Goal: Information Seeking & Learning: Learn about a topic

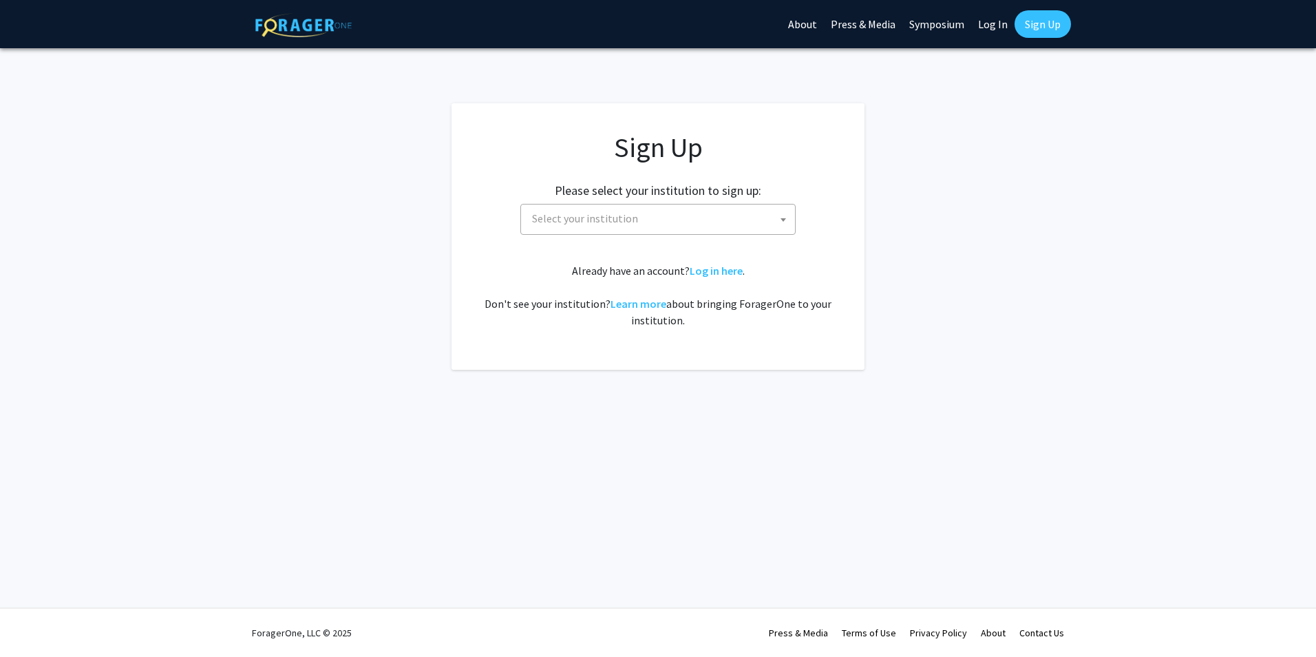
click at [634, 222] on span "Select your institution" at bounding box center [660, 218] width 268 height 28
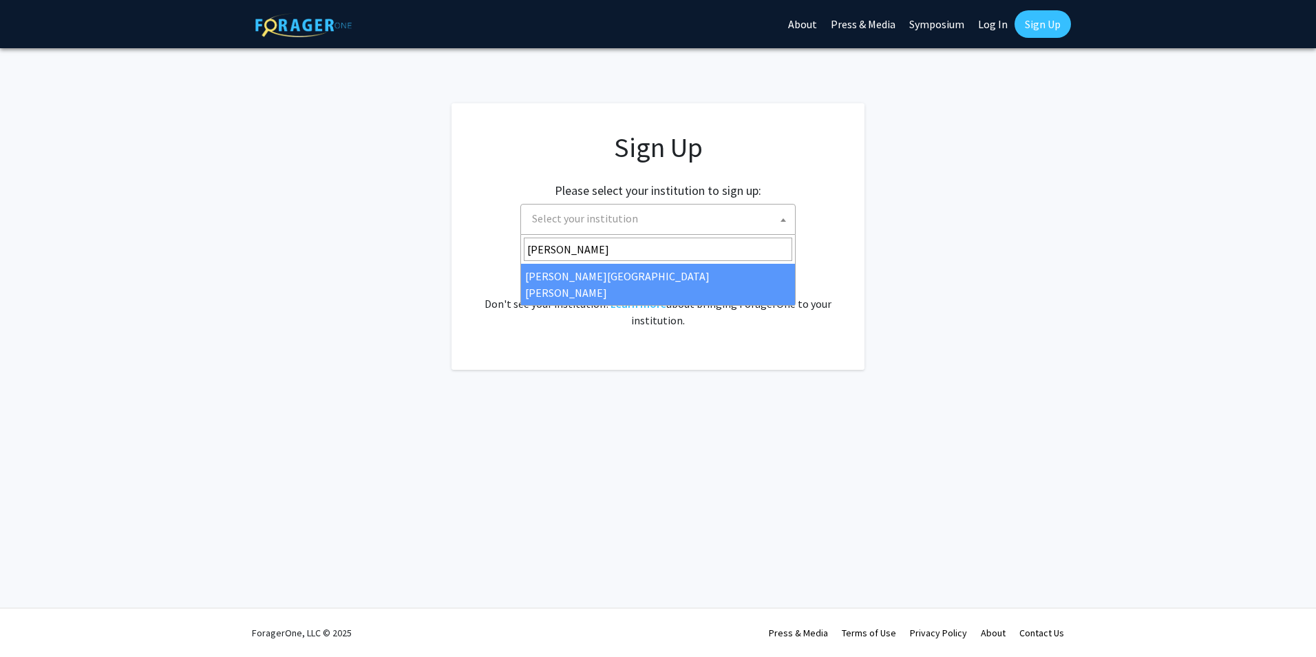
type input "johns"
select select "1"
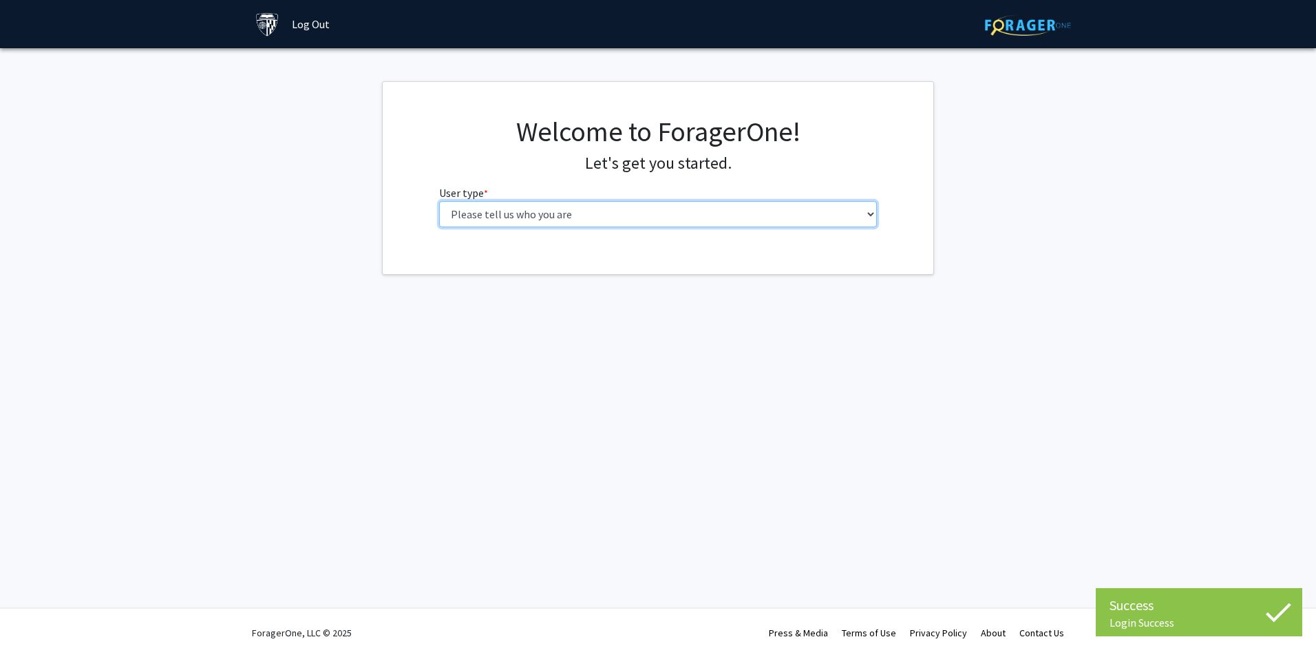
click at [637, 218] on select "Please tell us who you are Undergraduate Student Master's Student Doctoral Cand…" at bounding box center [658, 214] width 438 height 26
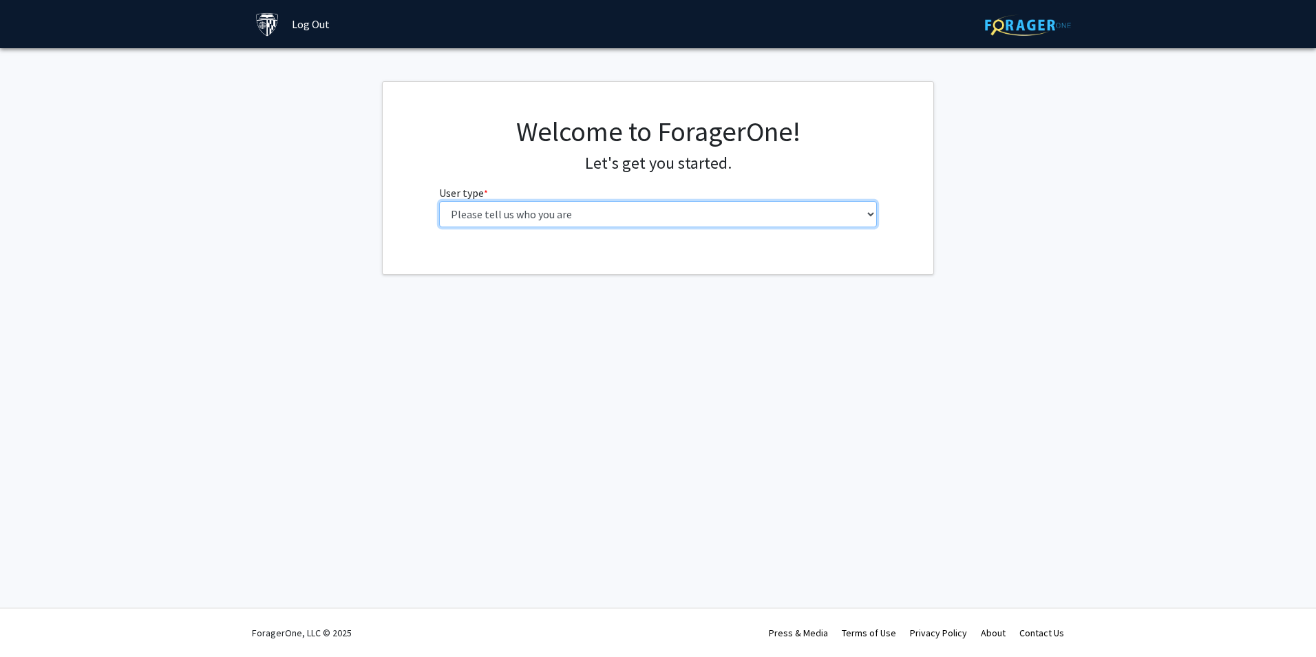
select select "2: masters"
click at [439, 201] on select "Please tell us who you are Undergraduate Student Master's Student Doctoral Cand…" at bounding box center [658, 214] width 438 height 26
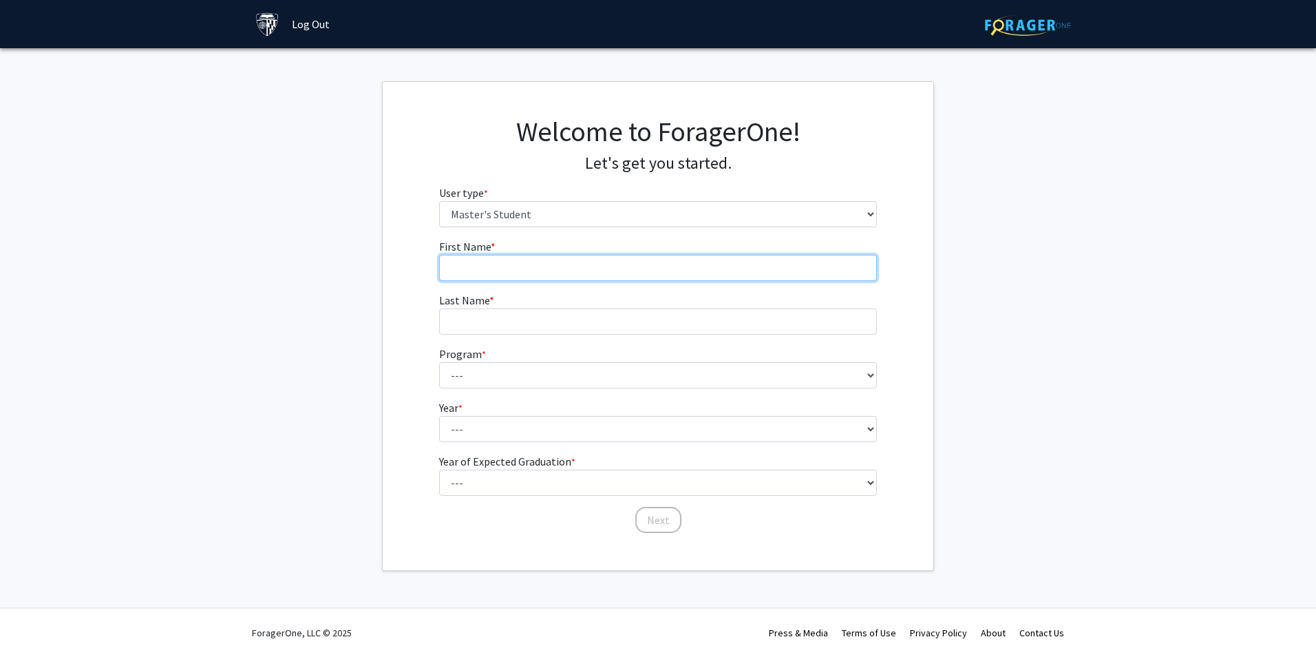
drag, startPoint x: 629, startPoint y: 229, endPoint x: 616, endPoint y: 265, distance: 38.1
click at [616, 265] on input "First Name * required" at bounding box center [658, 268] width 438 height 26
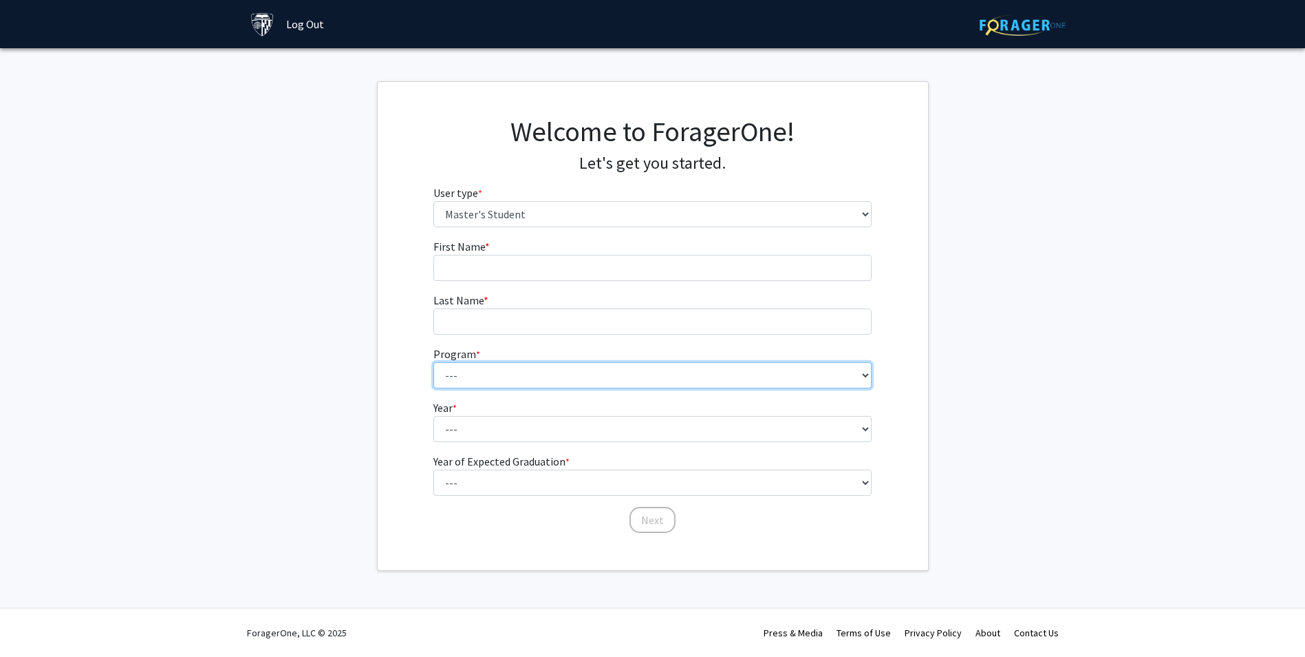
click at [580, 378] on select "--- Anatomy Education Applied and Computational Mathematics Applied Biomedical …" at bounding box center [653, 375] width 438 height 26
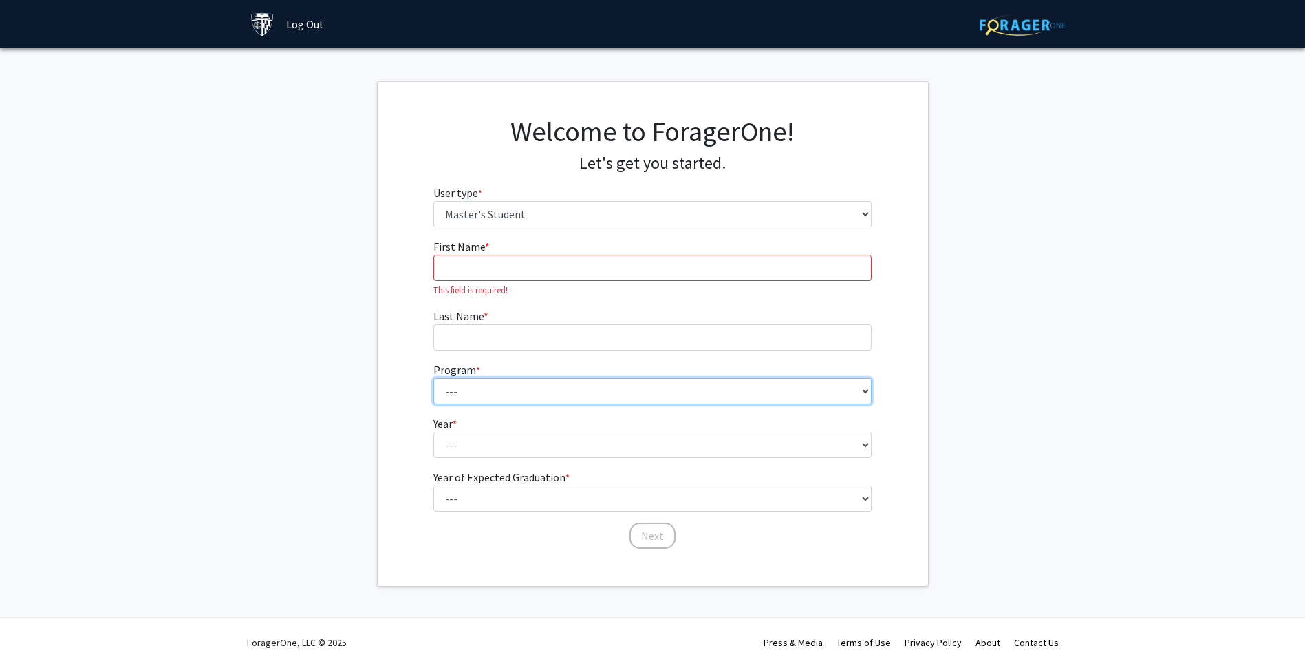
select select "87: 72"
click at [434, 378] on select "--- Anatomy Education Applied and Computational Mathematics Applied Biomedical …" at bounding box center [653, 391] width 438 height 26
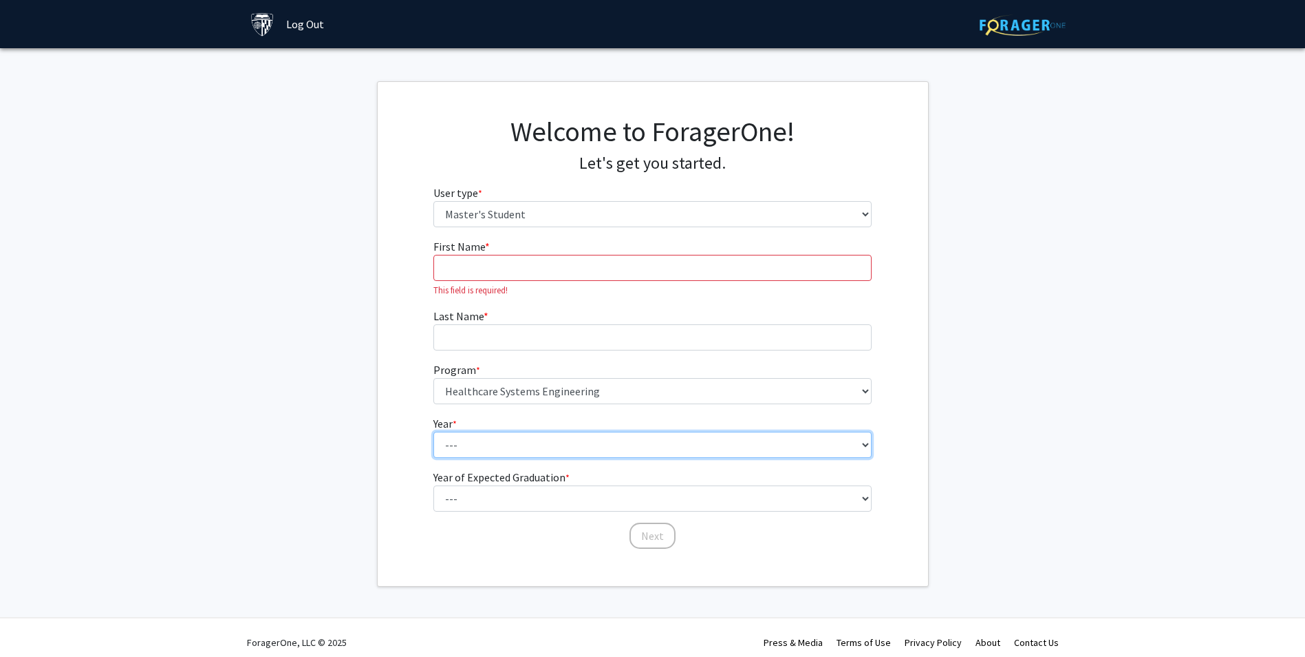
click at [547, 445] on select "--- First Year Second Year" at bounding box center [653, 444] width 438 height 26
click at [434, 431] on select "--- First Year Second Year" at bounding box center [653, 444] width 438 height 26
click at [526, 442] on select "--- First Year Second Year" at bounding box center [653, 444] width 438 height 26
select select "1: first_year"
click at [434, 431] on select "--- First Year Second Year" at bounding box center [653, 444] width 438 height 26
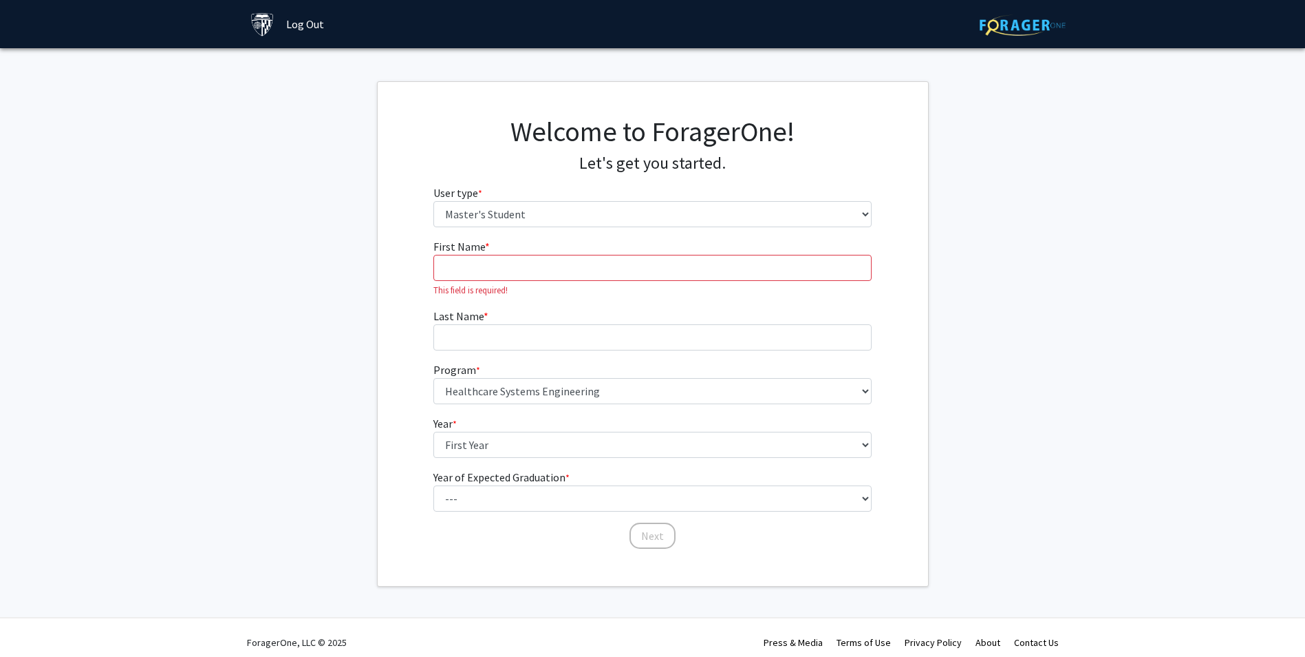
click at [529, 513] on form "First Name * required This field is required! Last Name * required Program * re…" at bounding box center [653, 387] width 438 height 298
click at [526, 511] on form "First Name * required This field is required! Last Name * required Program * re…" at bounding box center [653, 387] width 438 height 298
select select "1: 2025"
click at [434, 485] on select "--- 2025 2026 2027 2028 2029 2030 2031 2032 2033 2034" at bounding box center [653, 498] width 438 height 26
click at [495, 273] on input "First Name * required" at bounding box center [653, 268] width 438 height 26
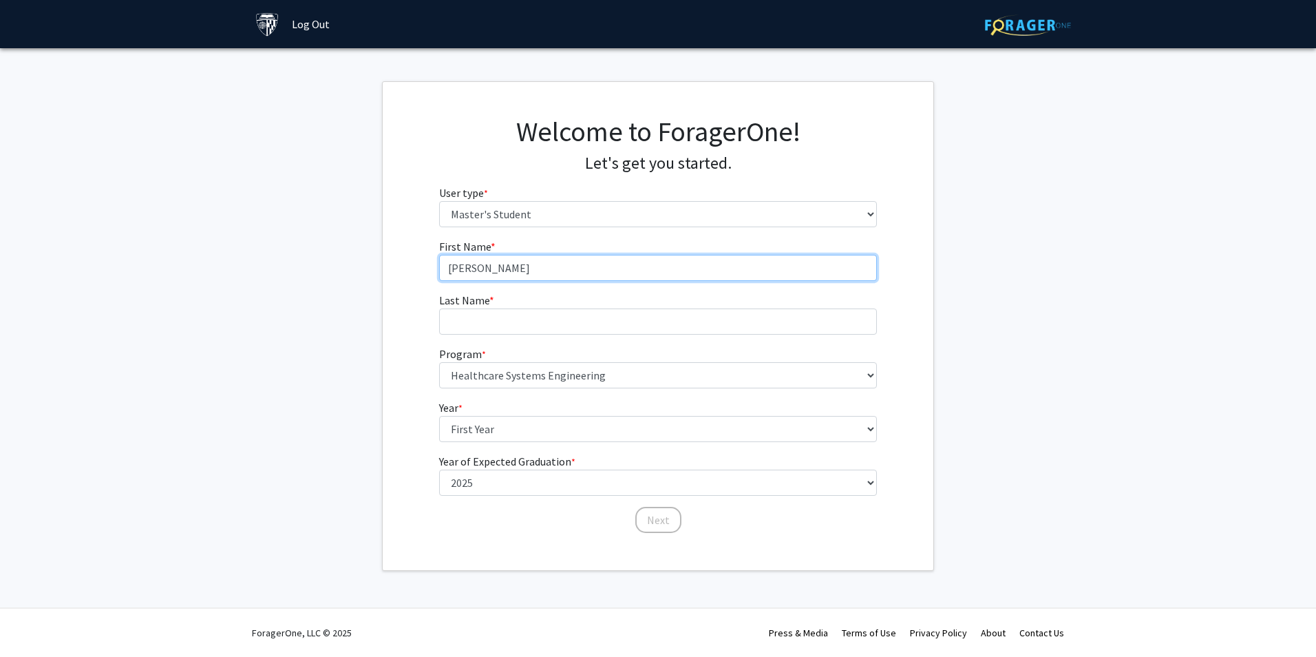
type input "[PERSON_NAME]"
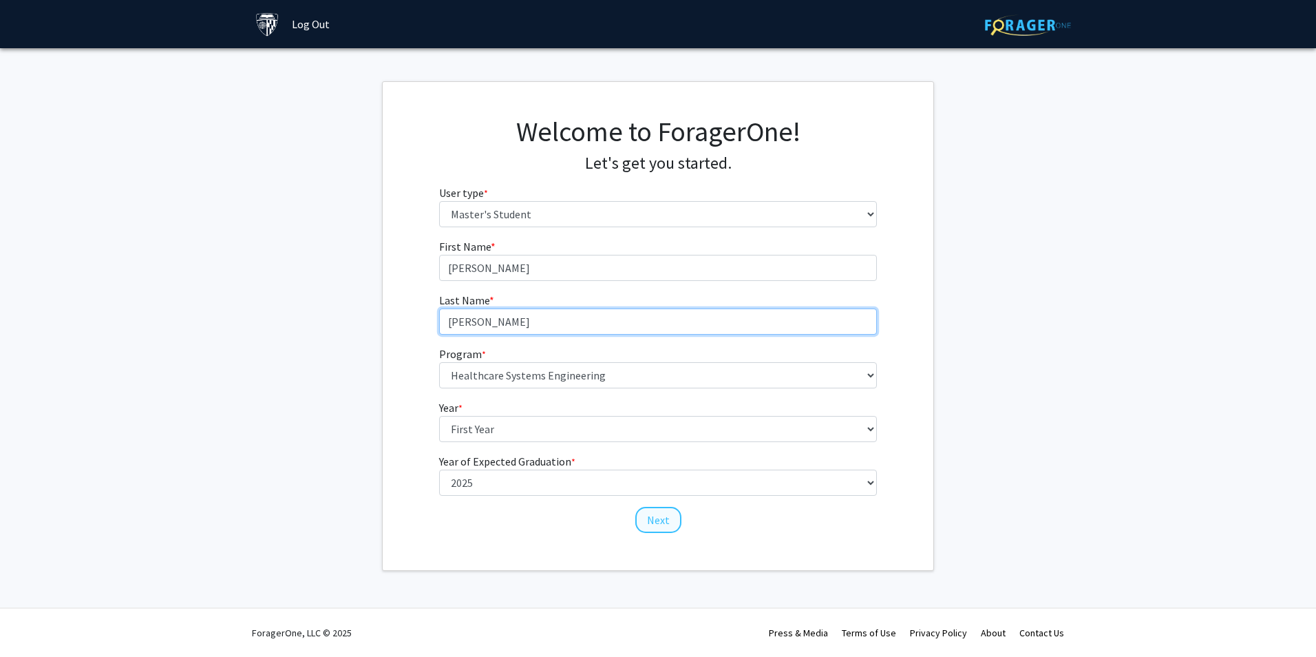
type input "[PERSON_NAME]"
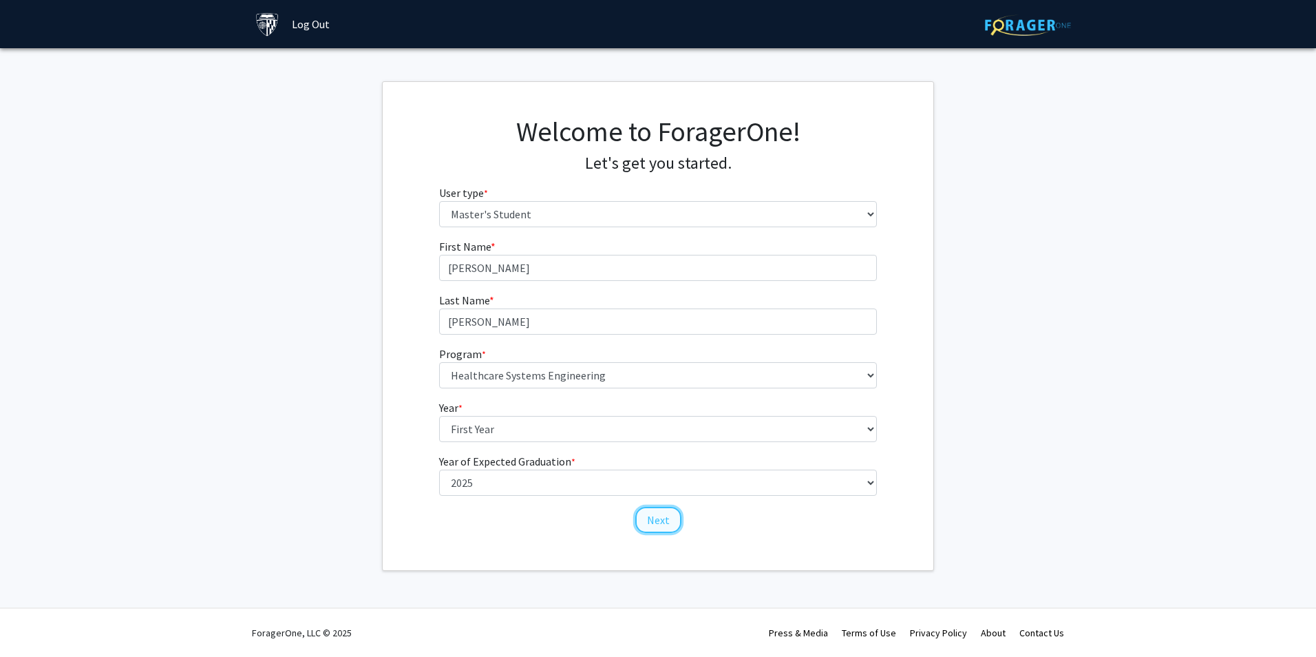
click at [653, 526] on button "Next" at bounding box center [658, 519] width 46 height 26
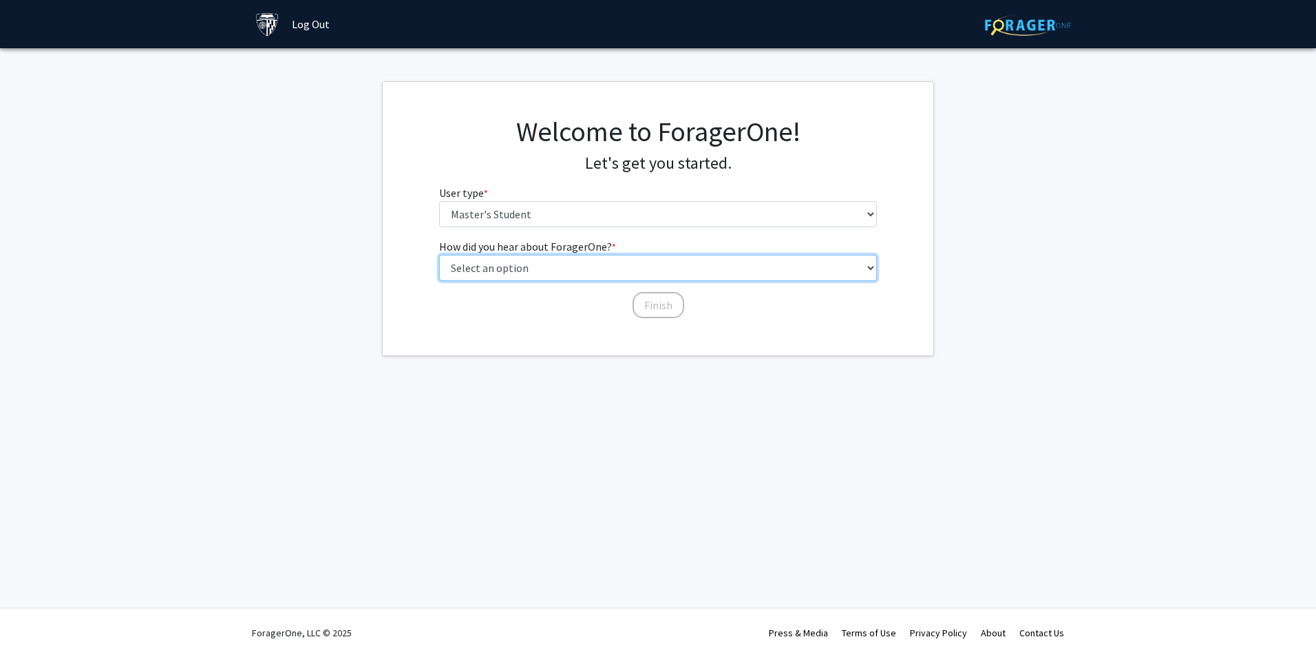
click at [525, 276] on select "Select an option Peer/student recommendation Faculty/staff recommendation Unive…" at bounding box center [658, 268] width 438 height 26
select select "3: university_website"
click at [439, 255] on select "Select an option Peer/student recommendation Faculty/staff recommendation Unive…" at bounding box center [658, 268] width 438 height 26
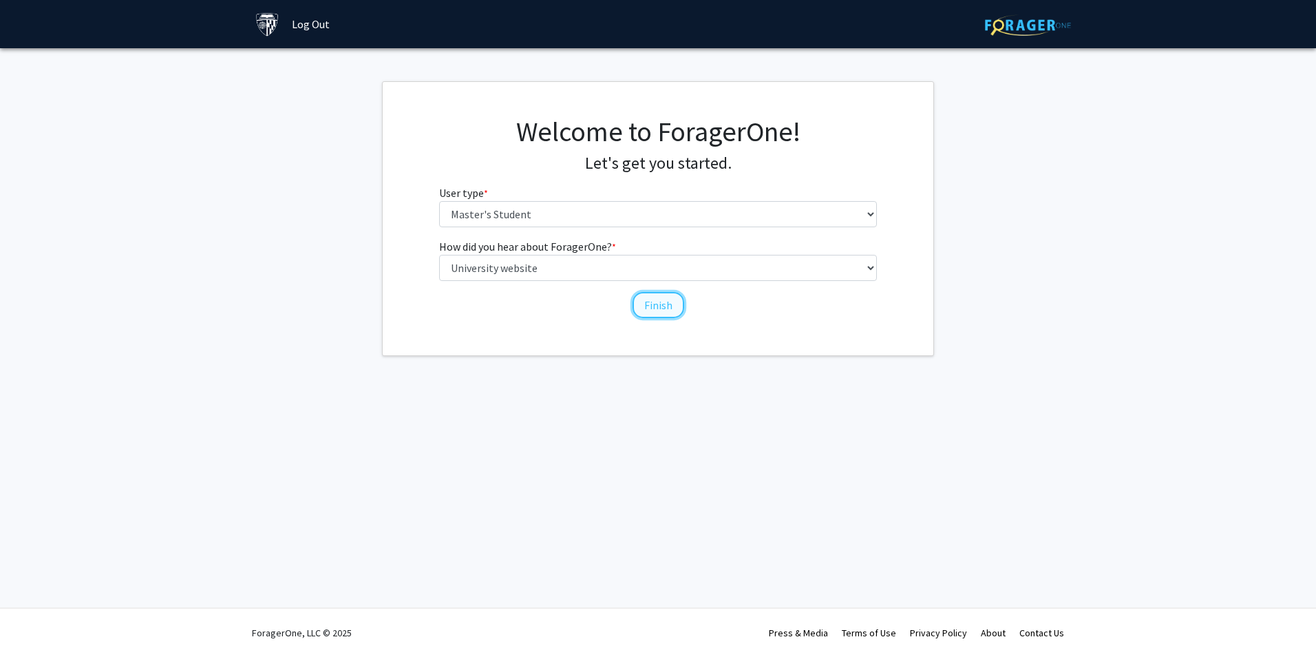
click at [643, 308] on button "Finish" at bounding box center [658, 305] width 52 height 26
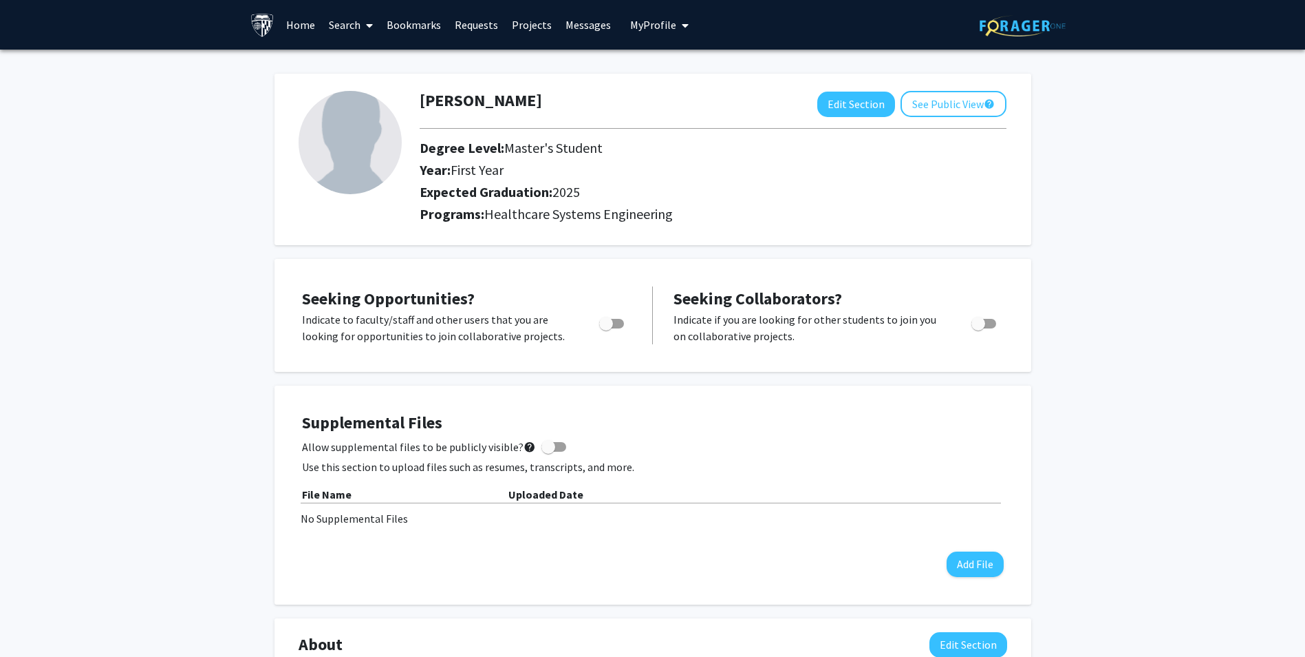
click at [512, 27] on link "Projects" at bounding box center [532, 25] width 54 height 48
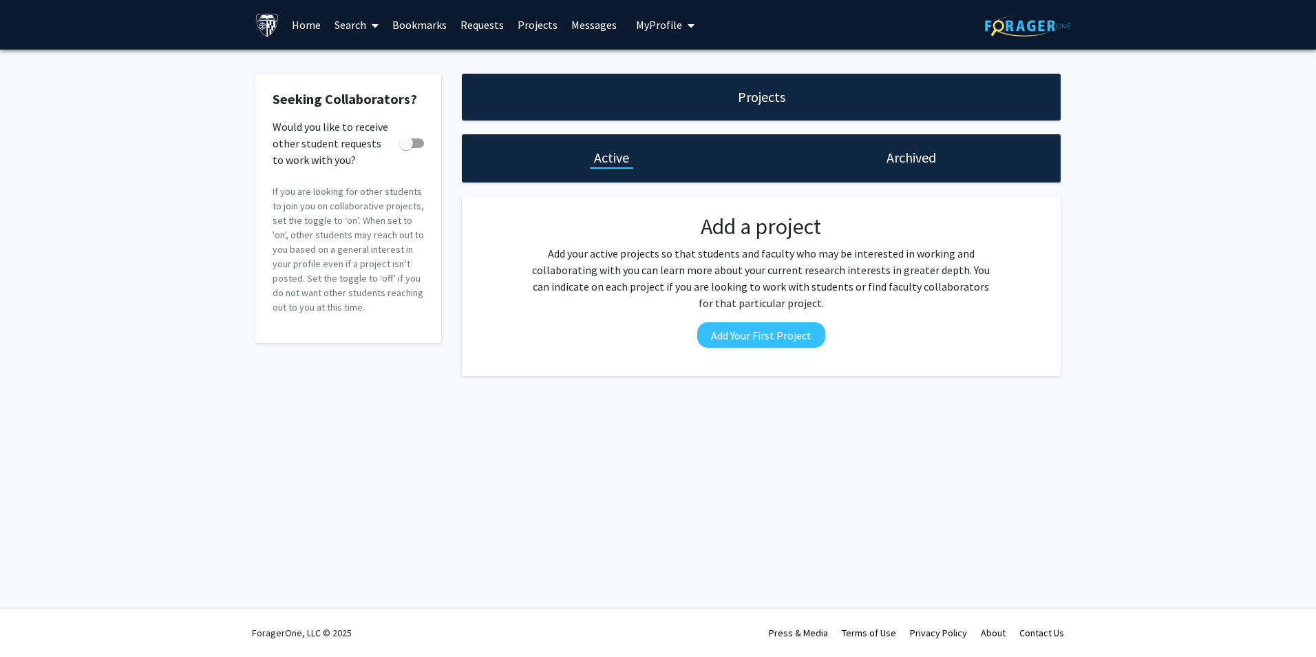
click at [476, 33] on link "Requests" at bounding box center [482, 25] width 57 height 48
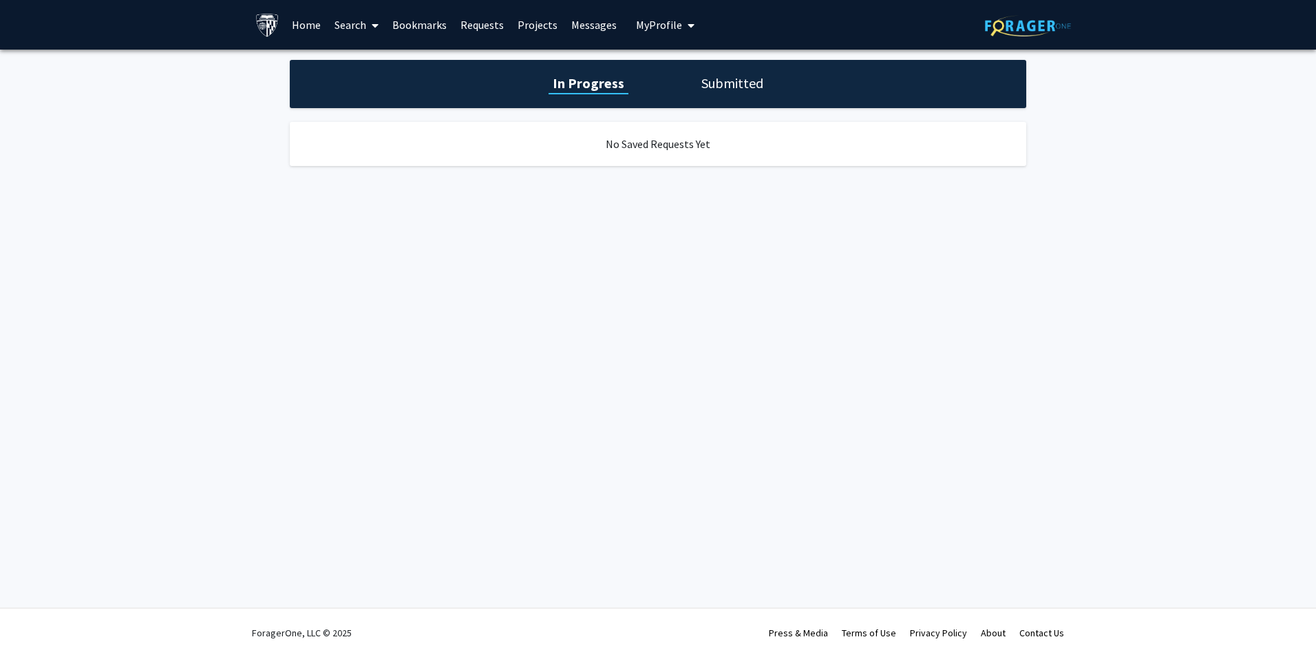
click at [425, 26] on link "Bookmarks" at bounding box center [419, 25] width 68 height 48
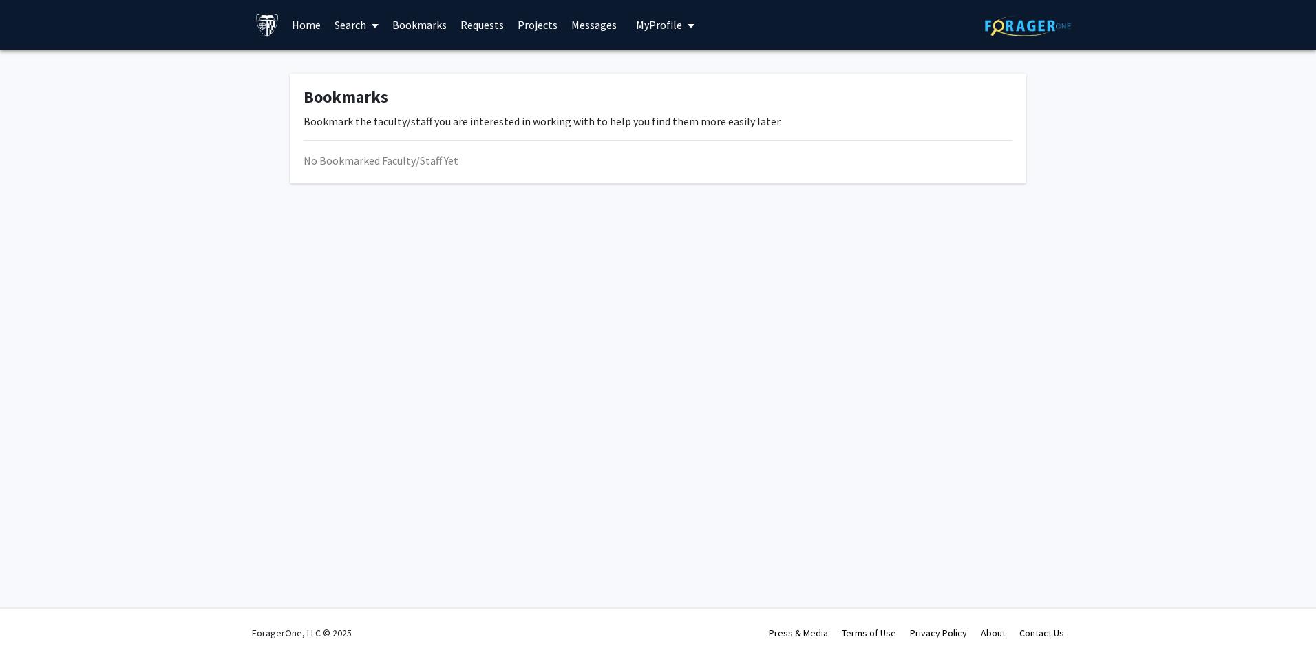
click at [310, 31] on link "Home" at bounding box center [306, 25] width 43 height 48
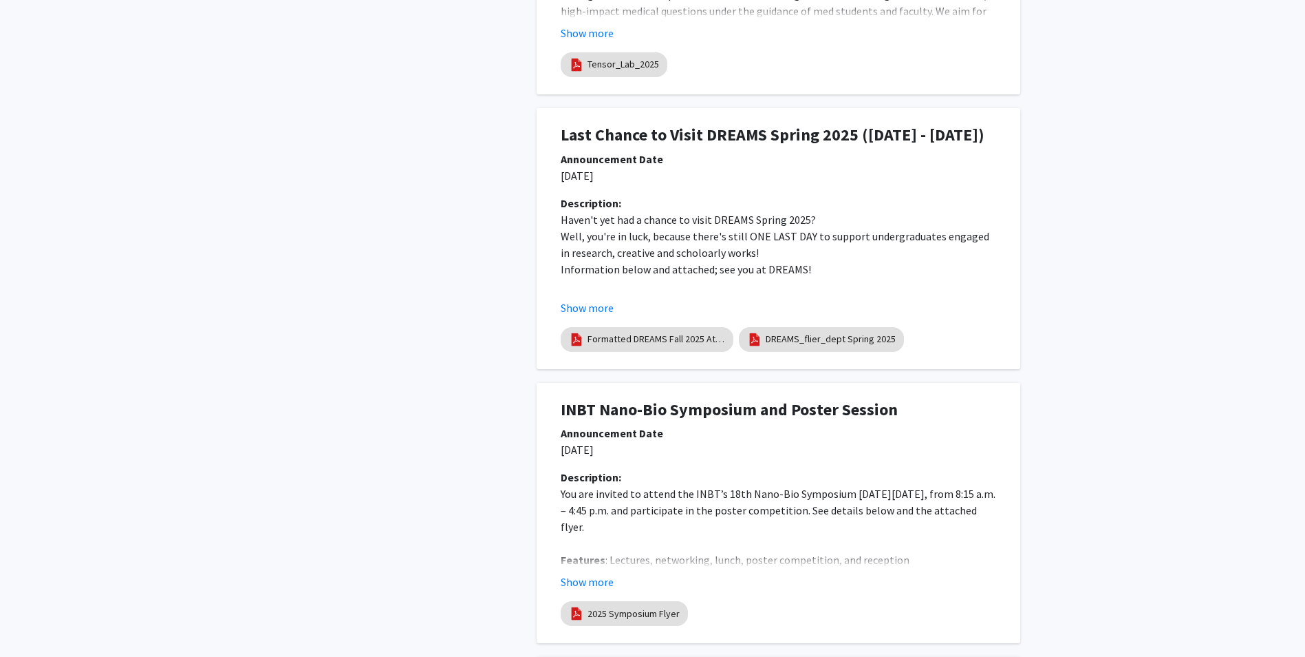
scroll to position [1789, 0]
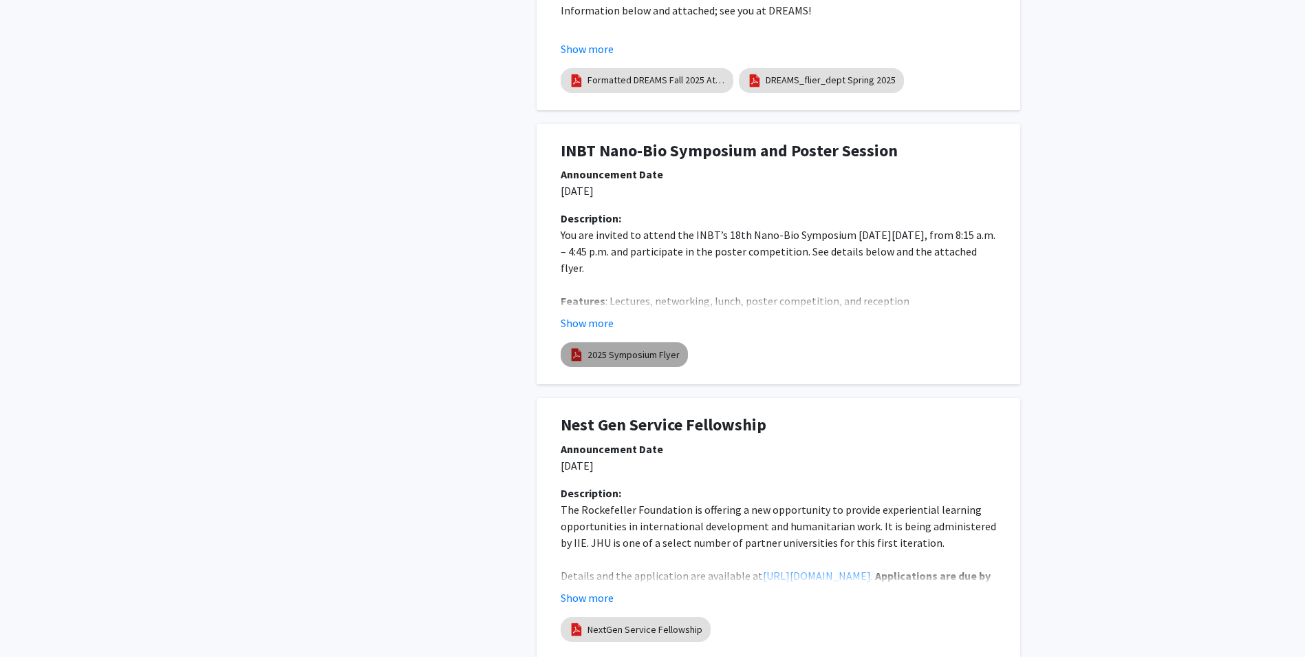
click at [630, 363] on mat-chip "2025 Symposium Flyer" at bounding box center [624, 354] width 127 height 25
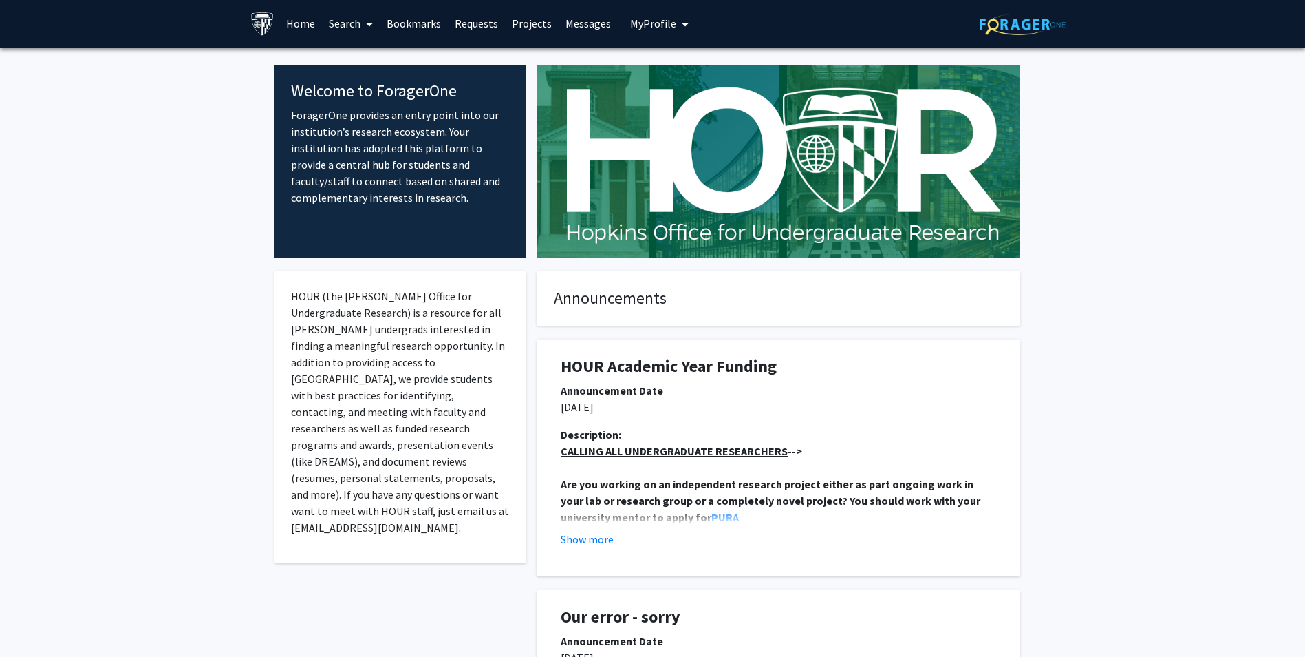
scroll to position [0, 0]
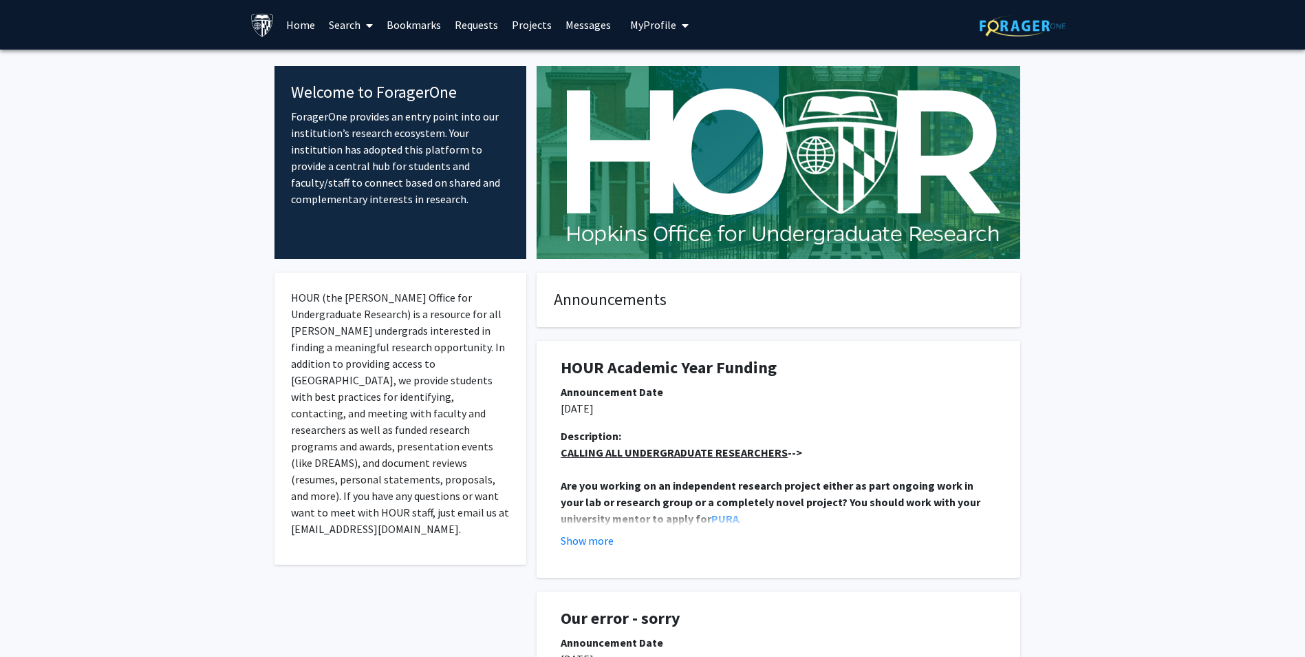
click at [365, 18] on span at bounding box center [367, 25] width 12 height 48
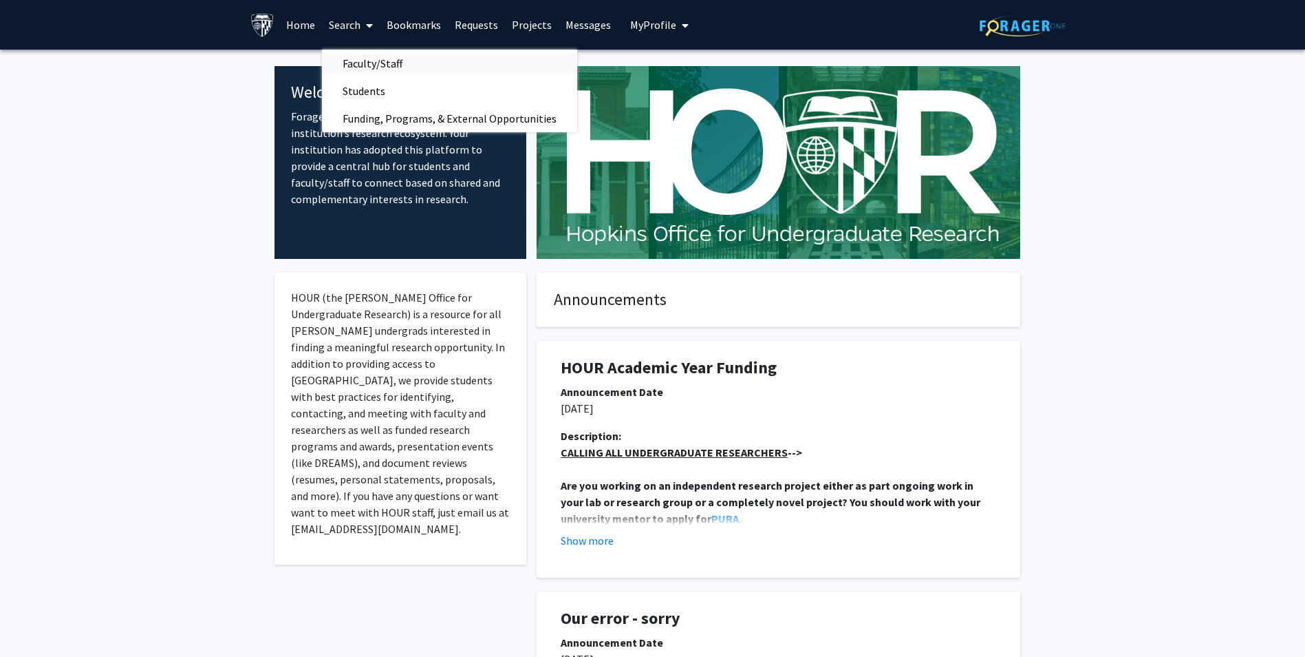
click at [407, 67] on span "Faculty/Staff" at bounding box center [372, 64] width 101 height 28
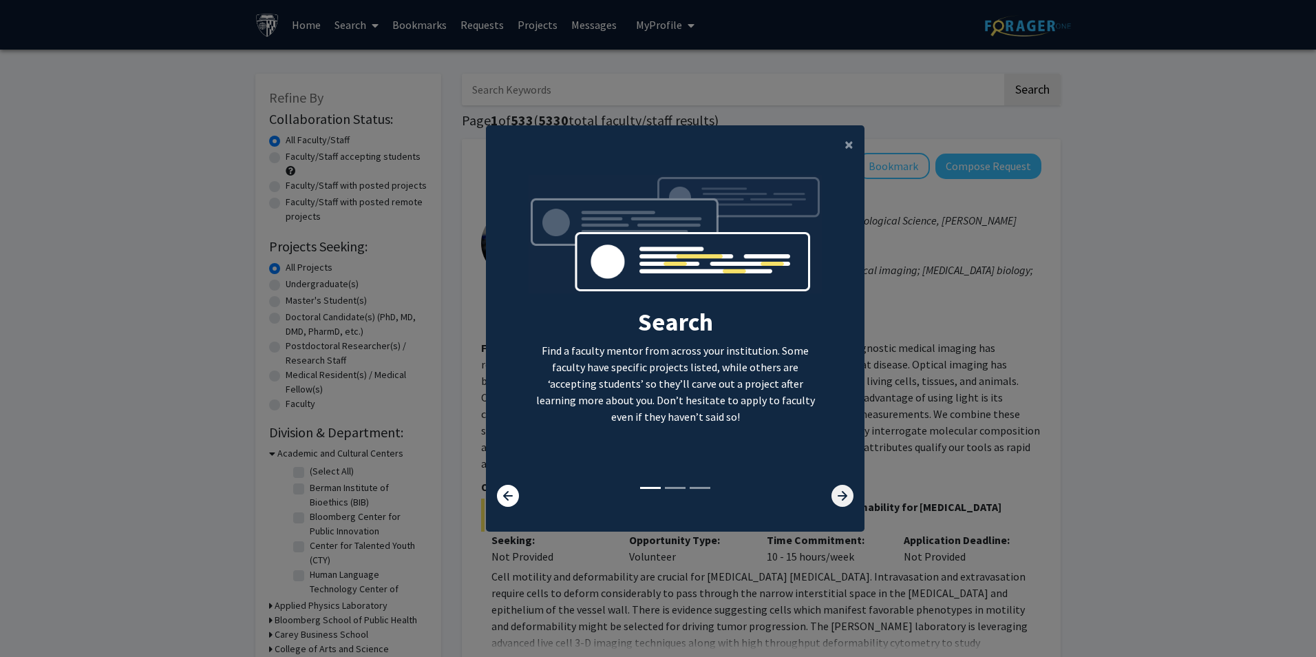
click at [831, 496] on icon at bounding box center [842, 495] width 22 height 22
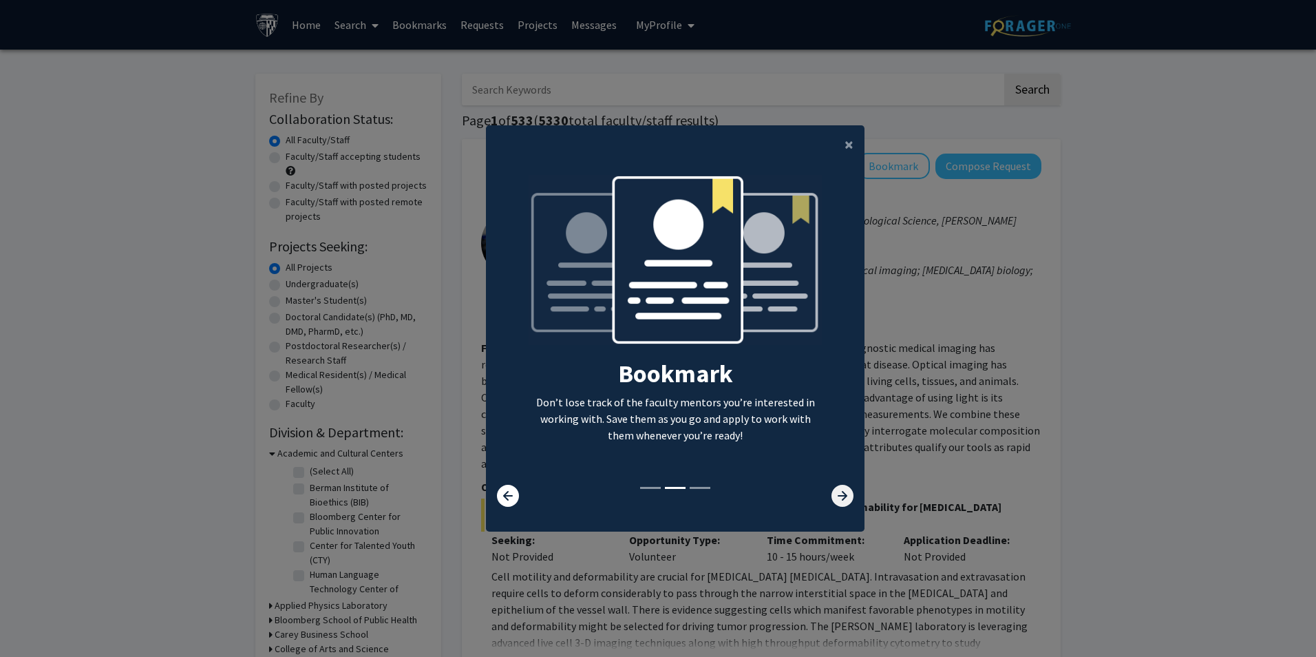
click at [831, 498] on icon at bounding box center [842, 495] width 22 height 22
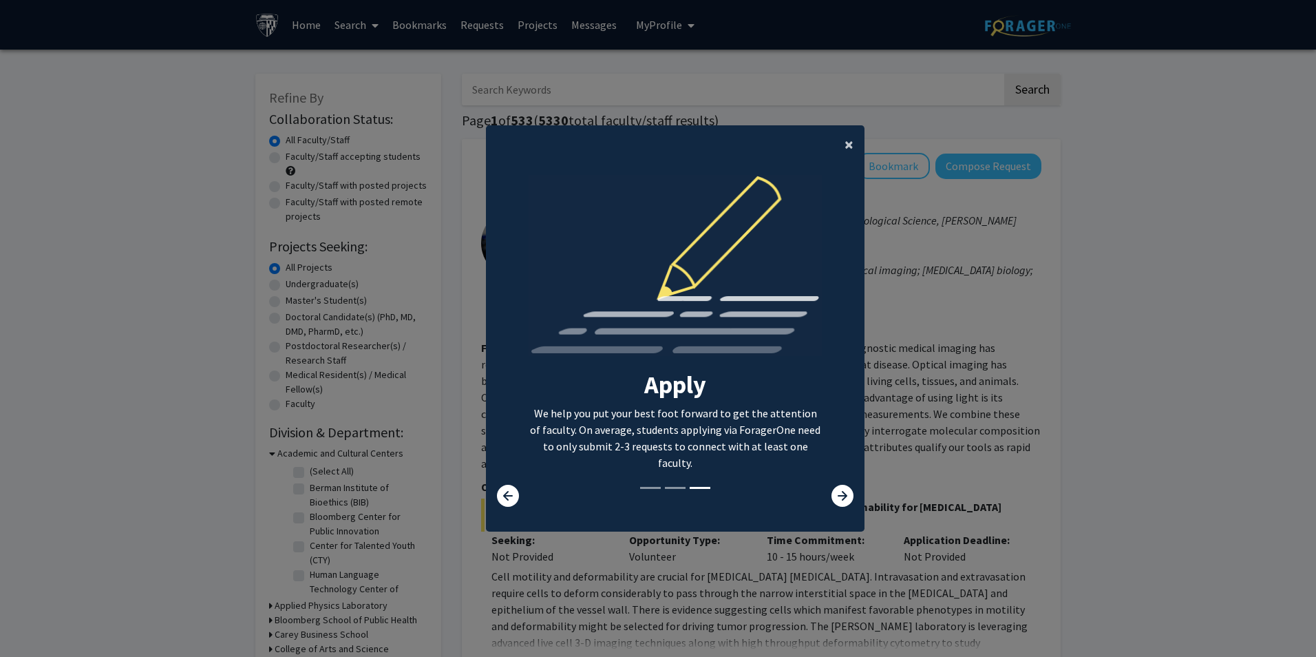
click at [857, 142] on button "×" at bounding box center [848, 144] width 31 height 39
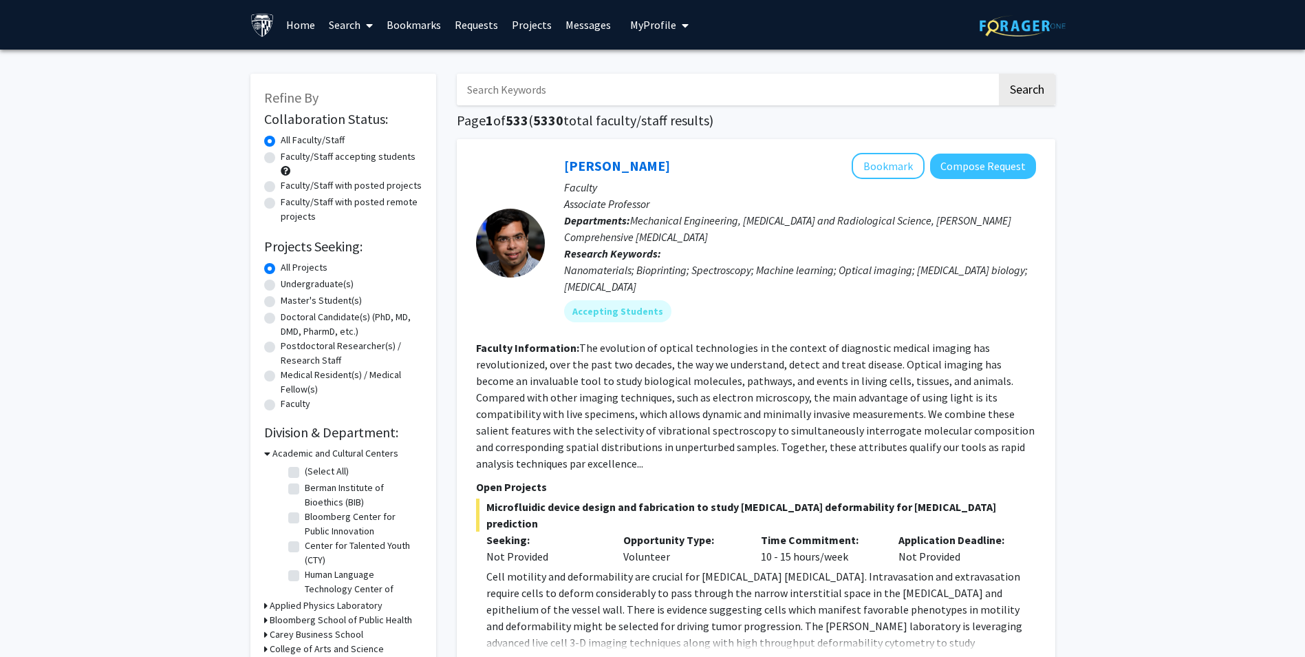
click at [584, 89] on input "Search Keywords" at bounding box center [727, 90] width 540 height 32
type input "canadian"
click at [999, 74] on button "Search" at bounding box center [1027, 90] width 56 height 32
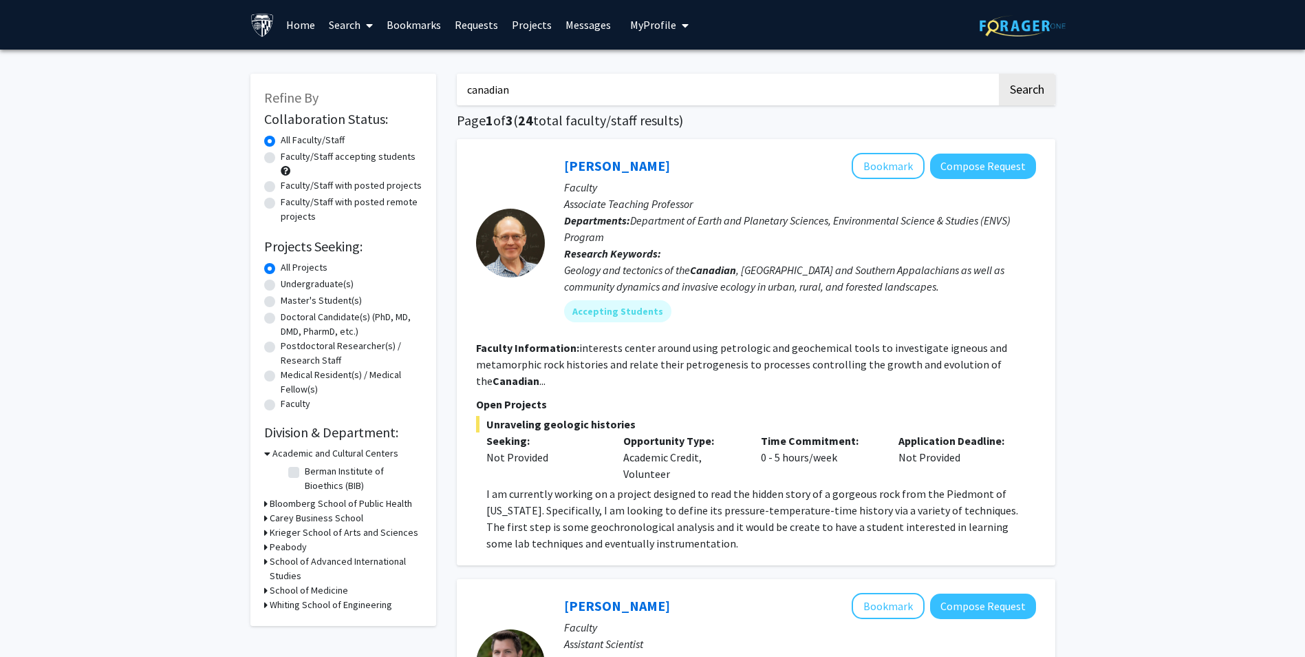
click at [340, 195] on label "Faculty/Staff with posted remote projects" at bounding box center [352, 209] width 142 height 29
click at [290, 195] on input "Faculty/Staff with posted remote projects" at bounding box center [285, 199] width 9 height 9
radio input "true"
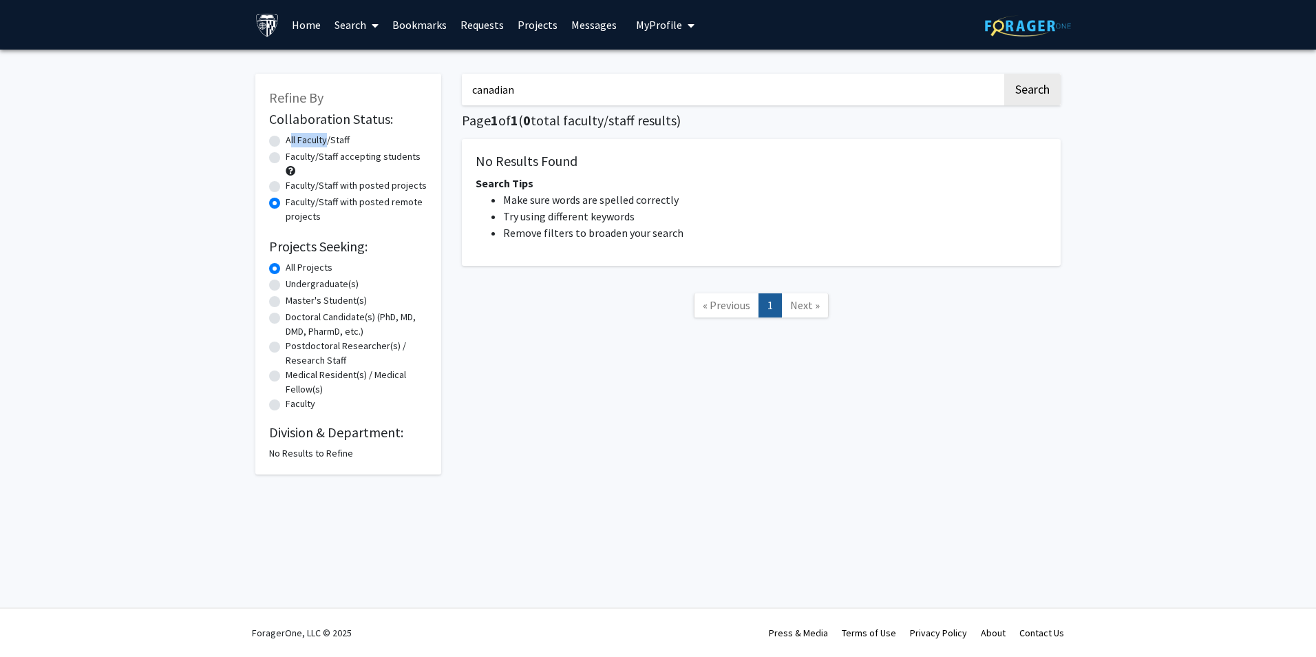
click at [322, 134] on form "Collaboration Status: Collaboration Status All Faculty/Staff Collaboration Stat…" at bounding box center [348, 262] width 158 height 302
click at [322, 136] on label "All Faculty/Staff" at bounding box center [318, 140] width 64 height 14
click at [295, 136] on input "All Faculty/Staff" at bounding box center [290, 137] width 9 height 9
radio input "true"
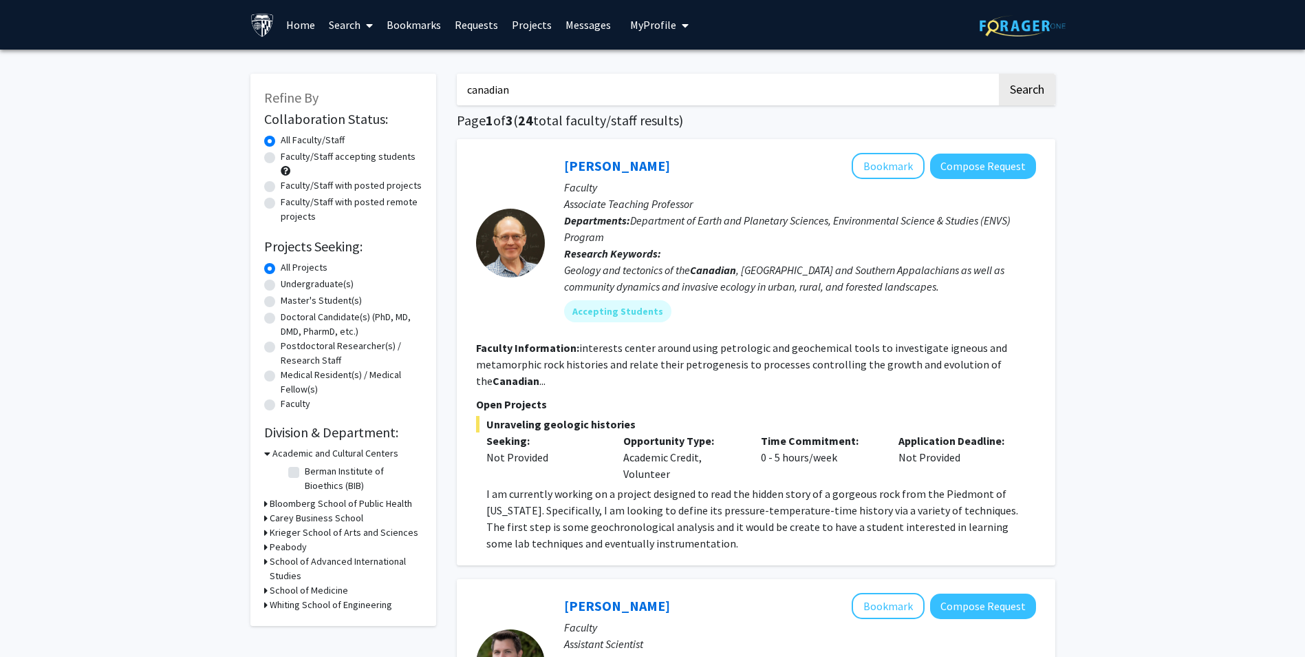
drag, startPoint x: 548, startPoint y: 79, endPoint x: 416, endPoint y: 90, distance: 131.9
type input "health informatics"
click at [999, 74] on button "Search" at bounding box center [1027, 90] width 56 height 32
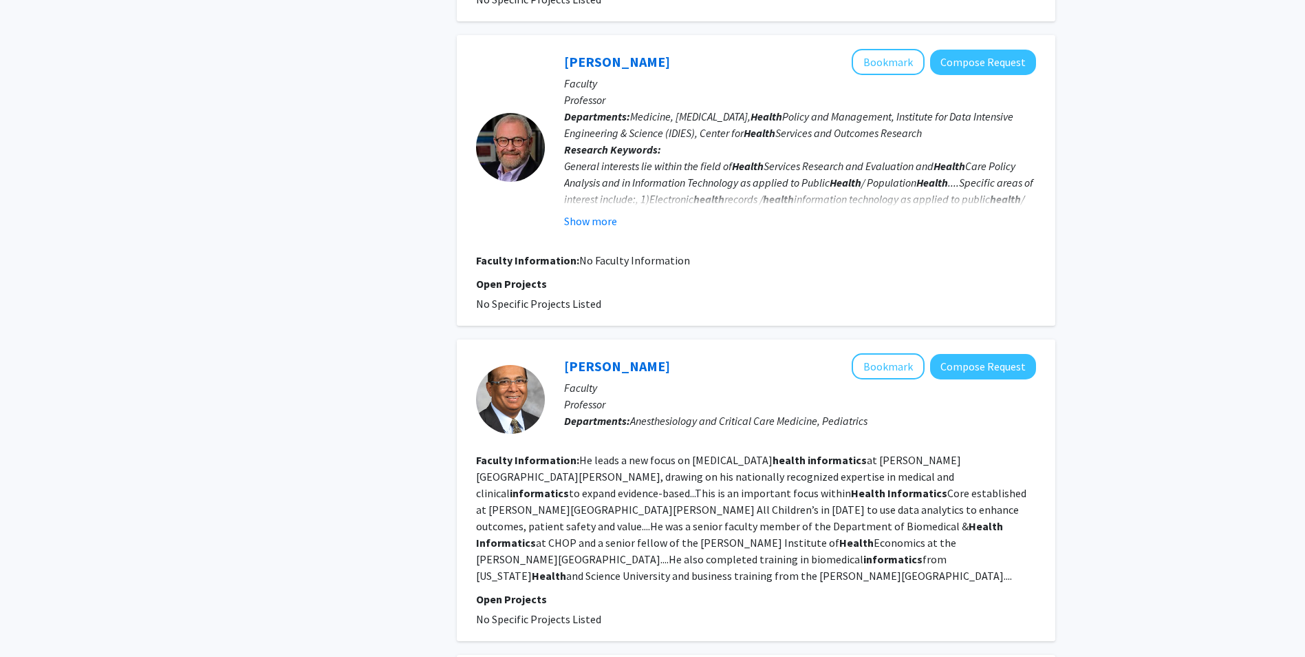
scroll to position [826, 0]
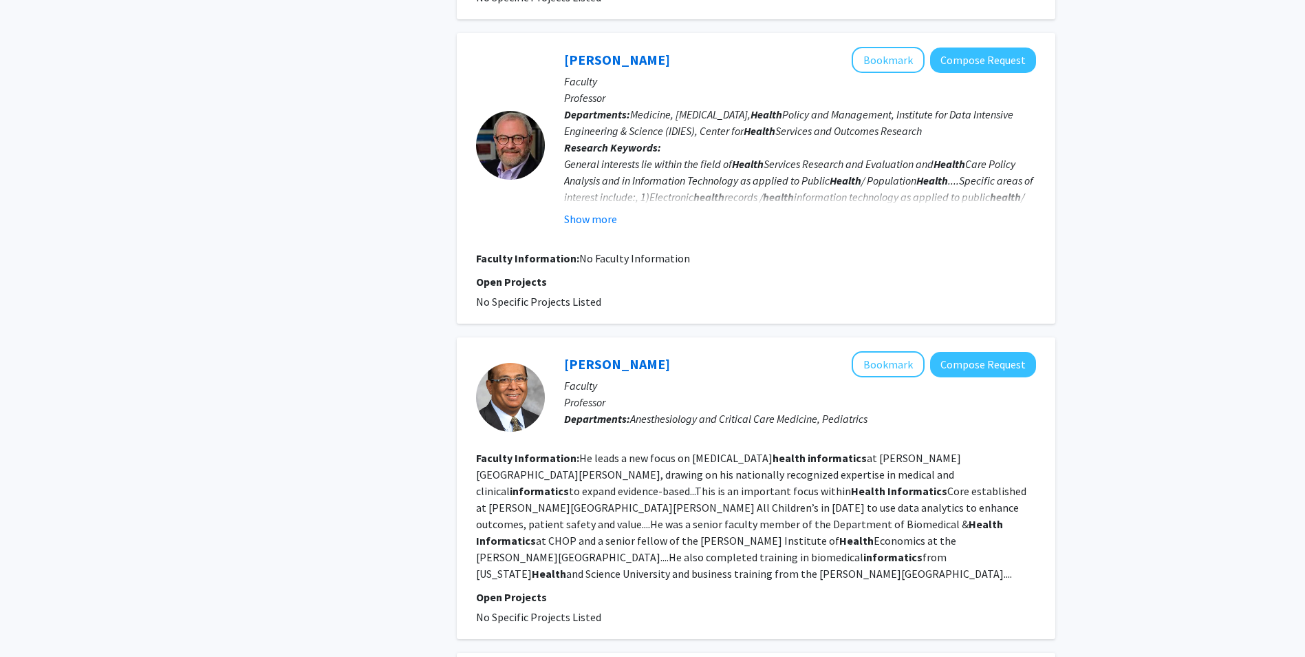
click at [579, 211] on button "Show more" at bounding box center [590, 219] width 53 height 17
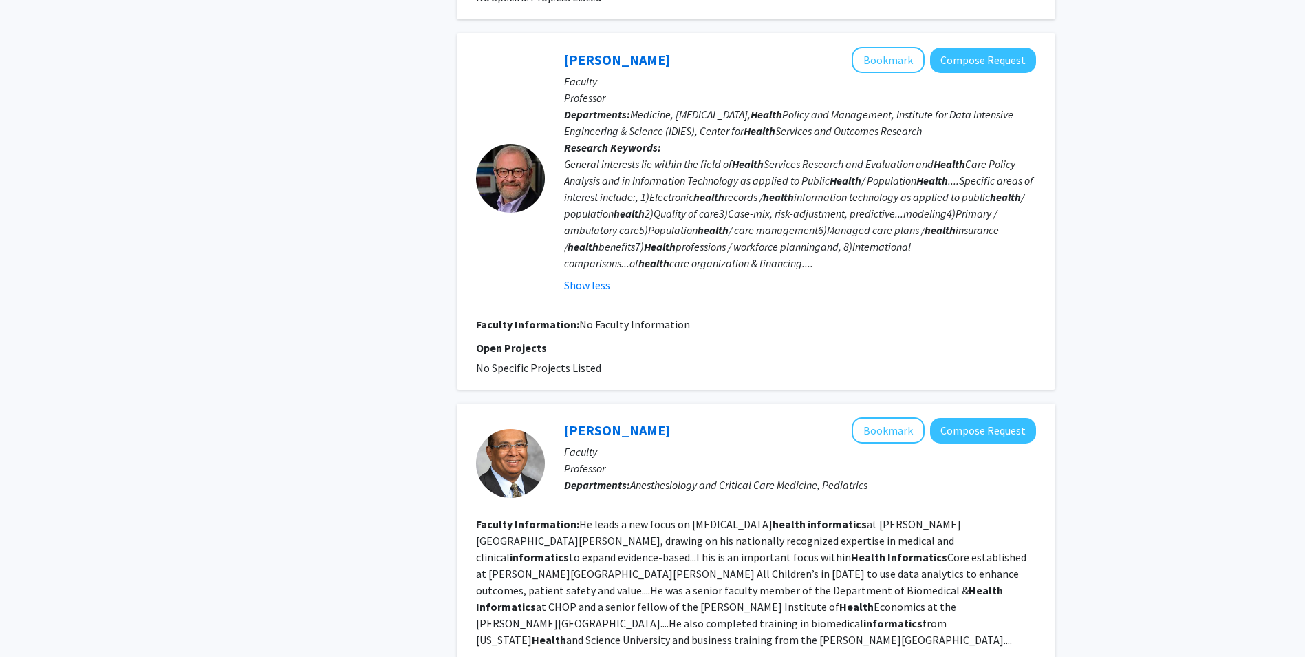
click at [509, 144] on div at bounding box center [510, 178] width 69 height 69
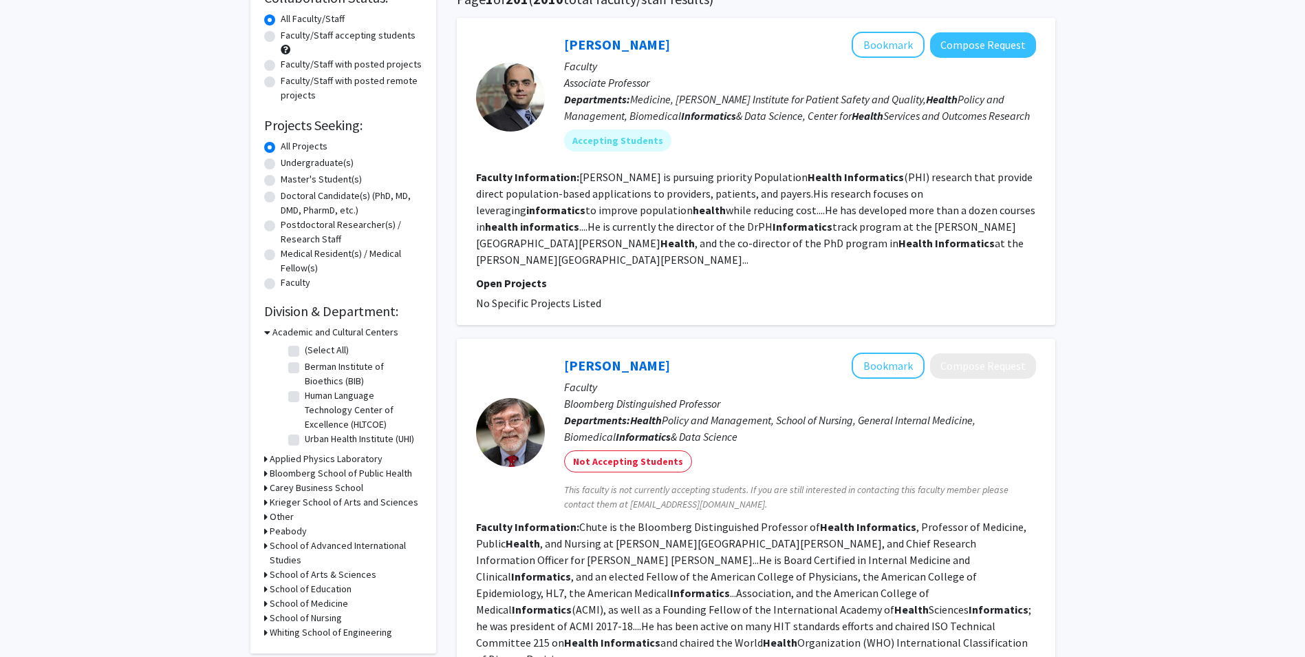
scroll to position [138, 0]
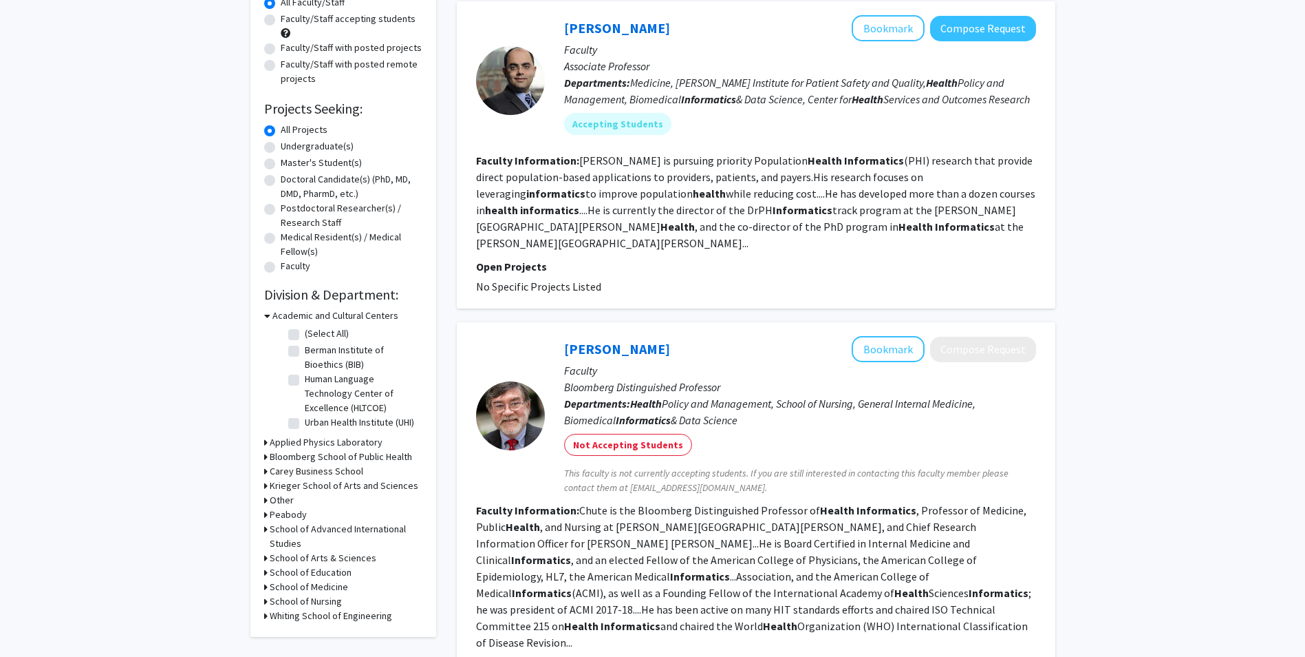
click at [270, 438] on h3 "Applied Physics Laboratory" at bounding box center [326, 442] width 113 height 14
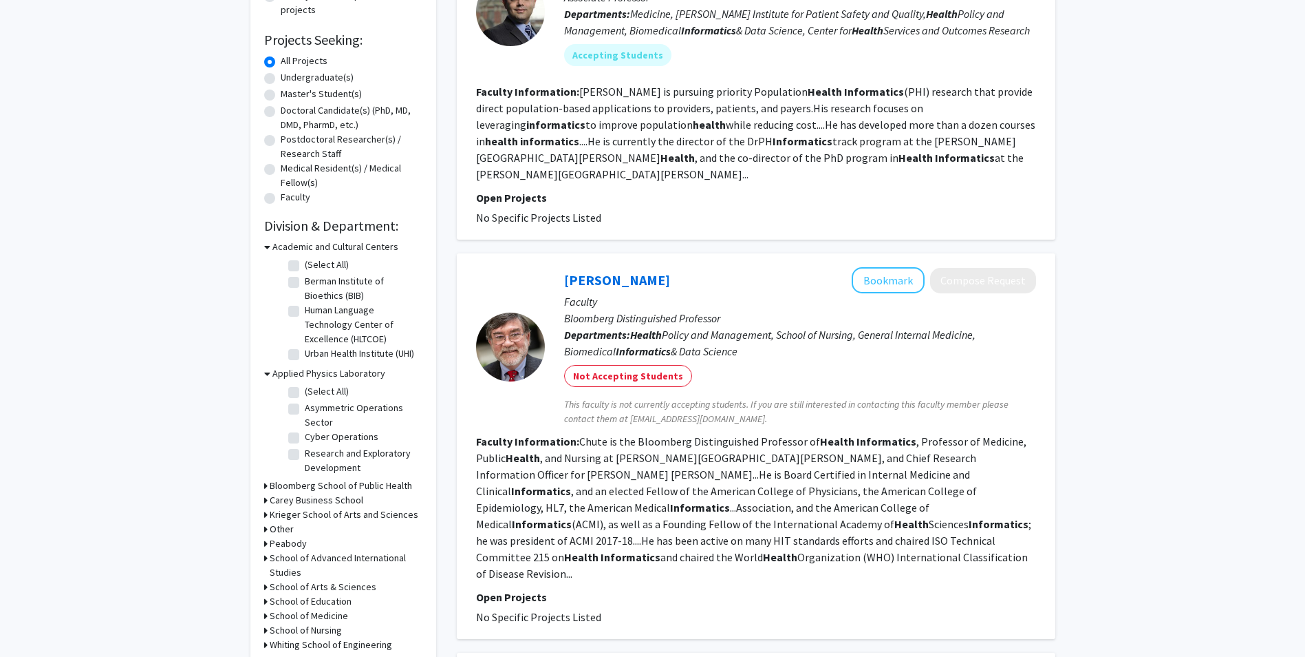
scroll to position [0, 0]
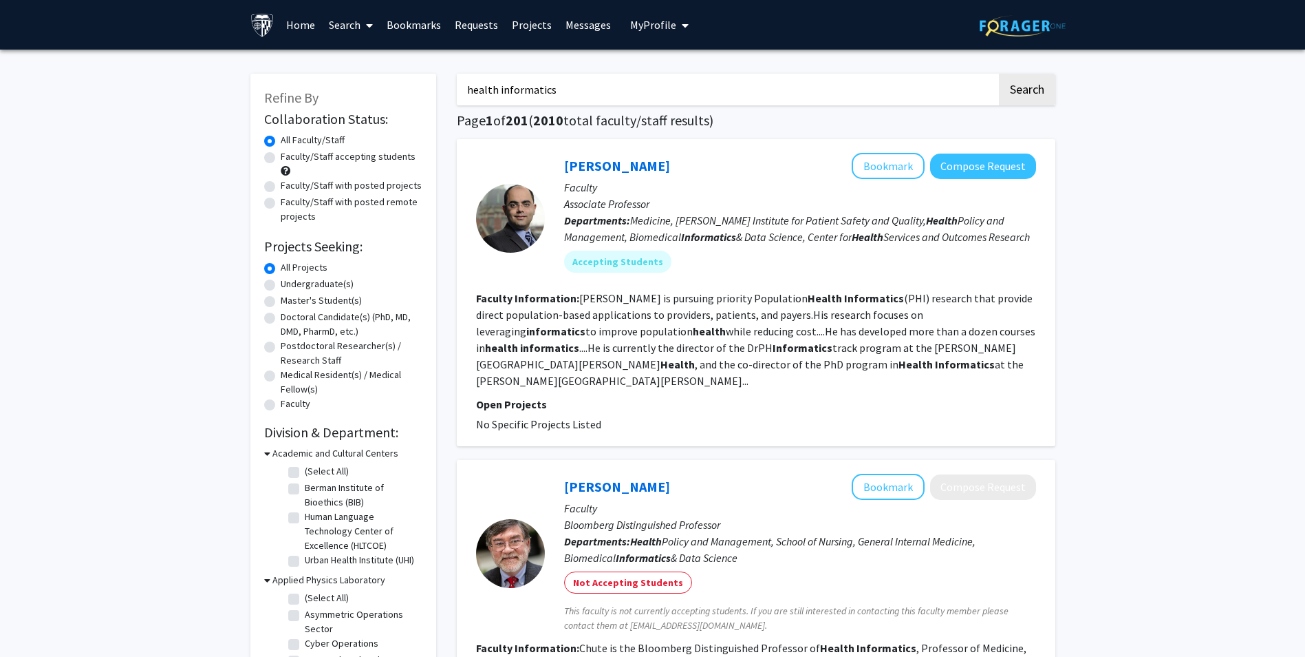
click at [310, 297] on label "Master's Student(s)" at bounding box center [321, 300] width 81 height 14
click at [290, 297] on input "Master's Student(s)" at bounding box center [285, 297] width 9 height 9
radio input "true"
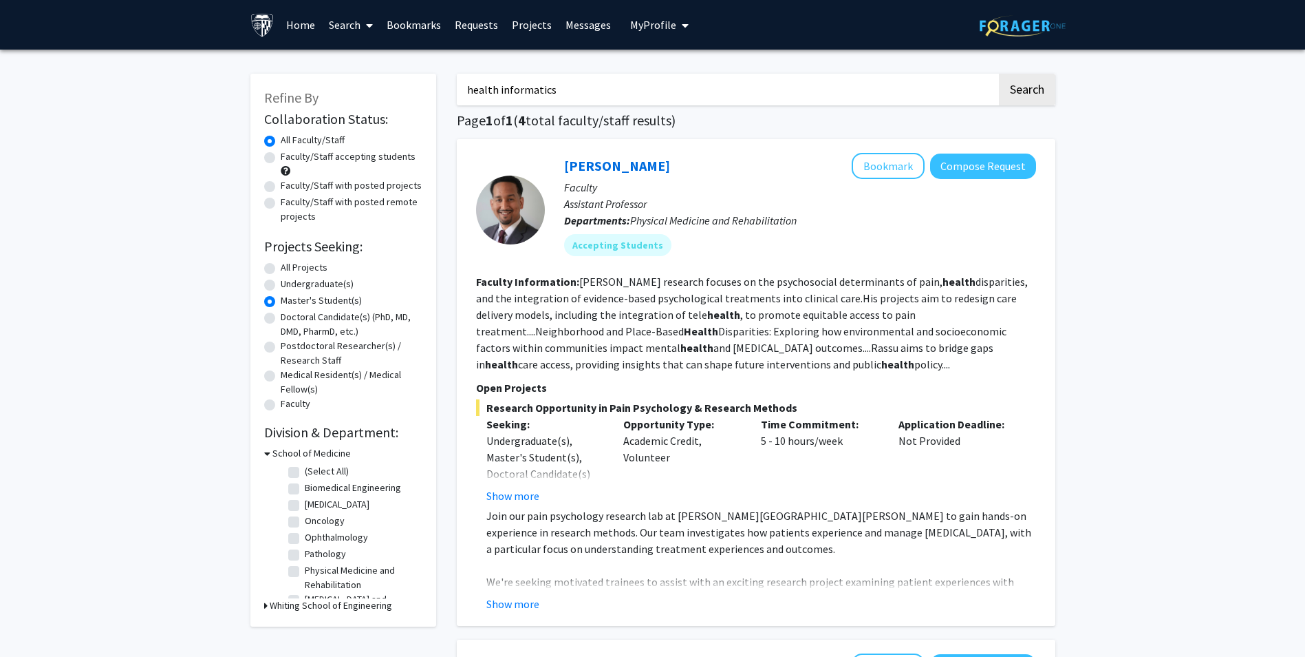
click at [359, 208] on label "Faculty/Staff with posted remote projects" at bounding box center [352, 209] width 142 height 29
click at [290, 204] on input "Faculty/Staff with posted remote projects" at bounding box center [285, 199] width 9 height 9
radio input "true"
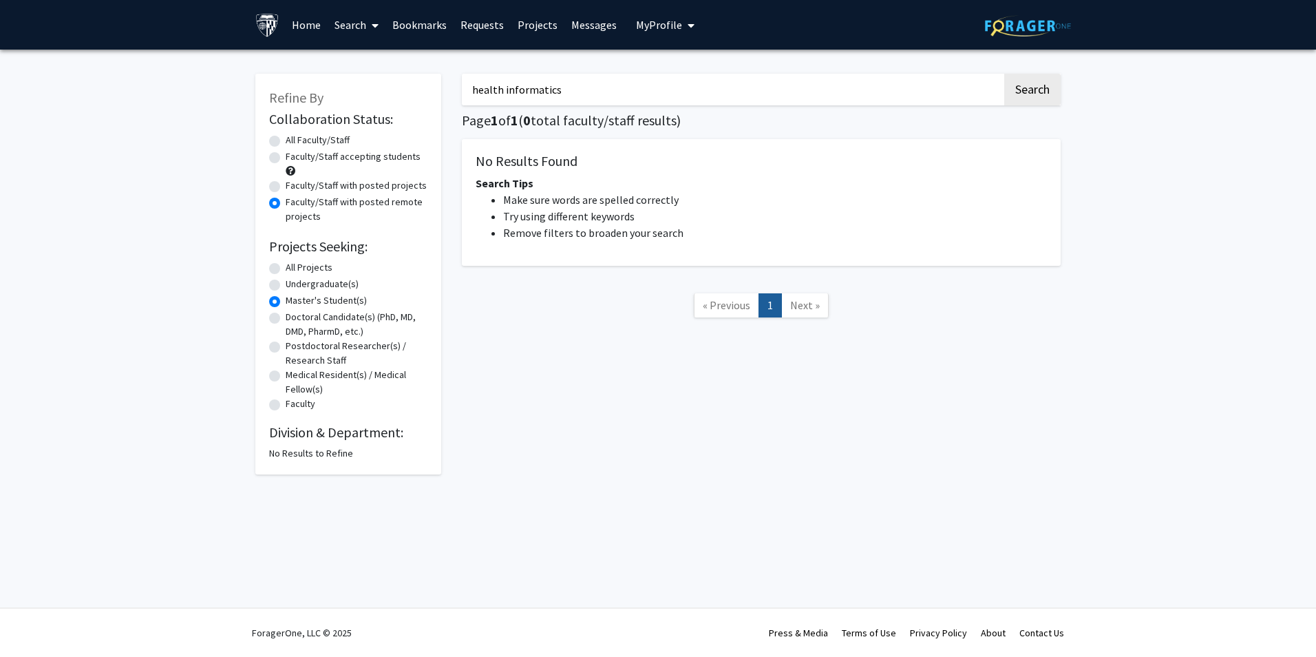
click at [317, 262] on label "All Projects" at bounding box center [309, 267] width 47 height 14
click at [295, 262] on input "All Projects" at bounding box center [290, 264] width 9 height 9
radio input "true"
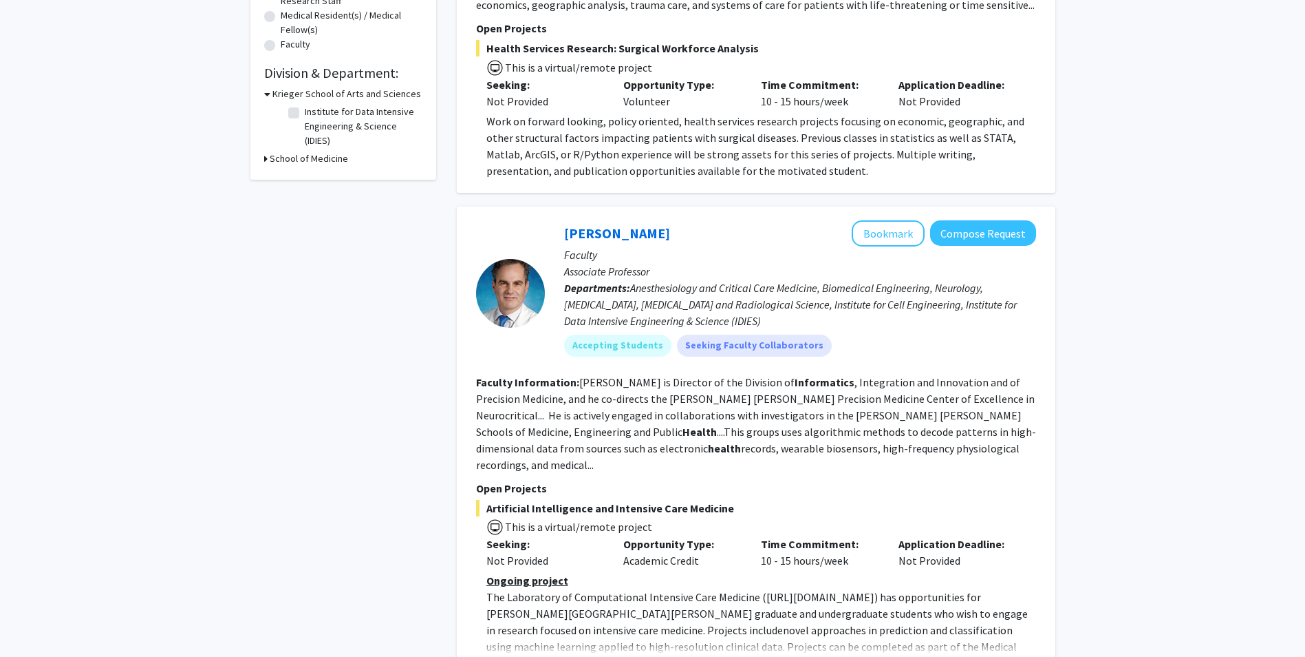
scroll to position [551, 0]
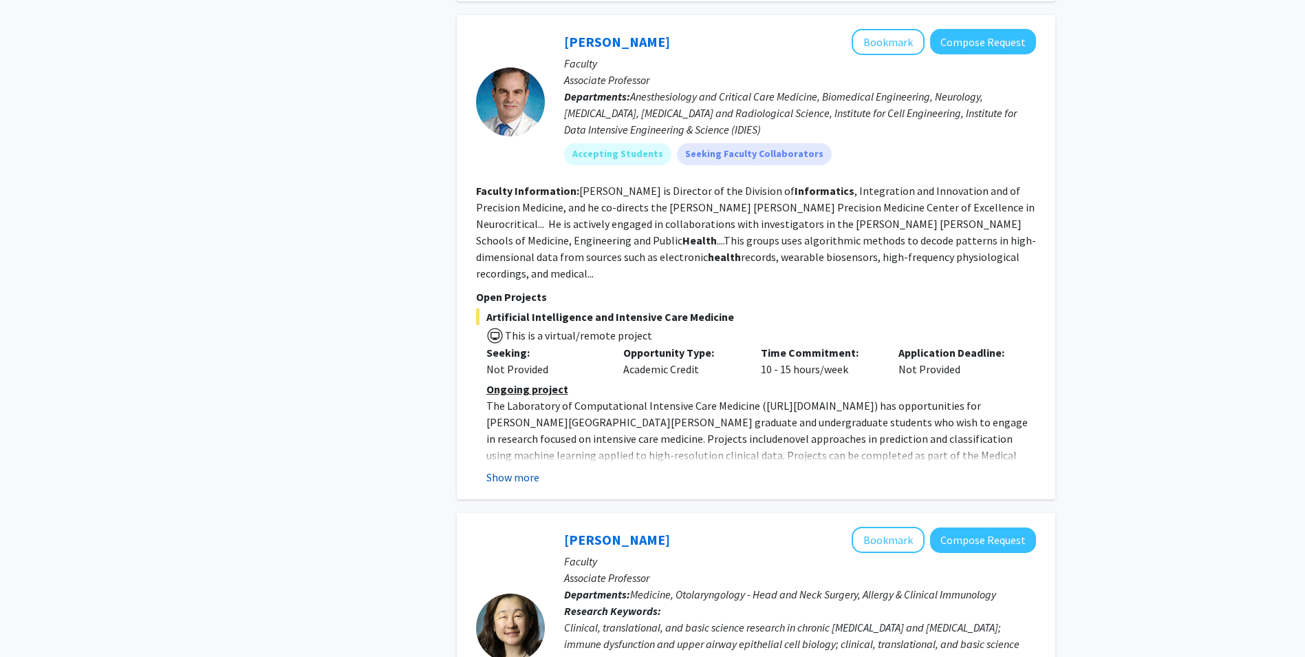
click at [522, 469] on button "Show more" at bounding box center [513, 477] width 53 height 17
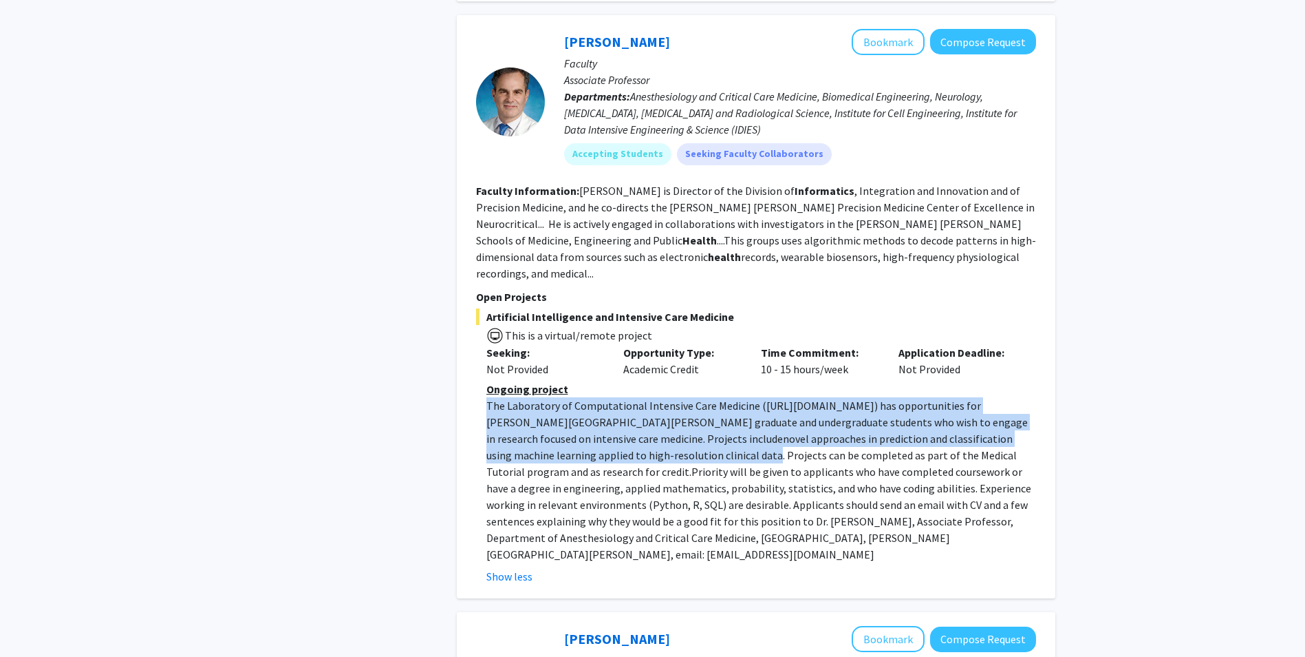
drag, startPoint x: 477, startPoint y: 397, endPoint x: 543, endPoint y: 437, distance: 77.2
click at [543, 437] on fg-read-more "Ongoing project The Laboratory of Computational Intensive Care Medicine ( [URL]…" at bounding box center [756, 483] width 560 height 204
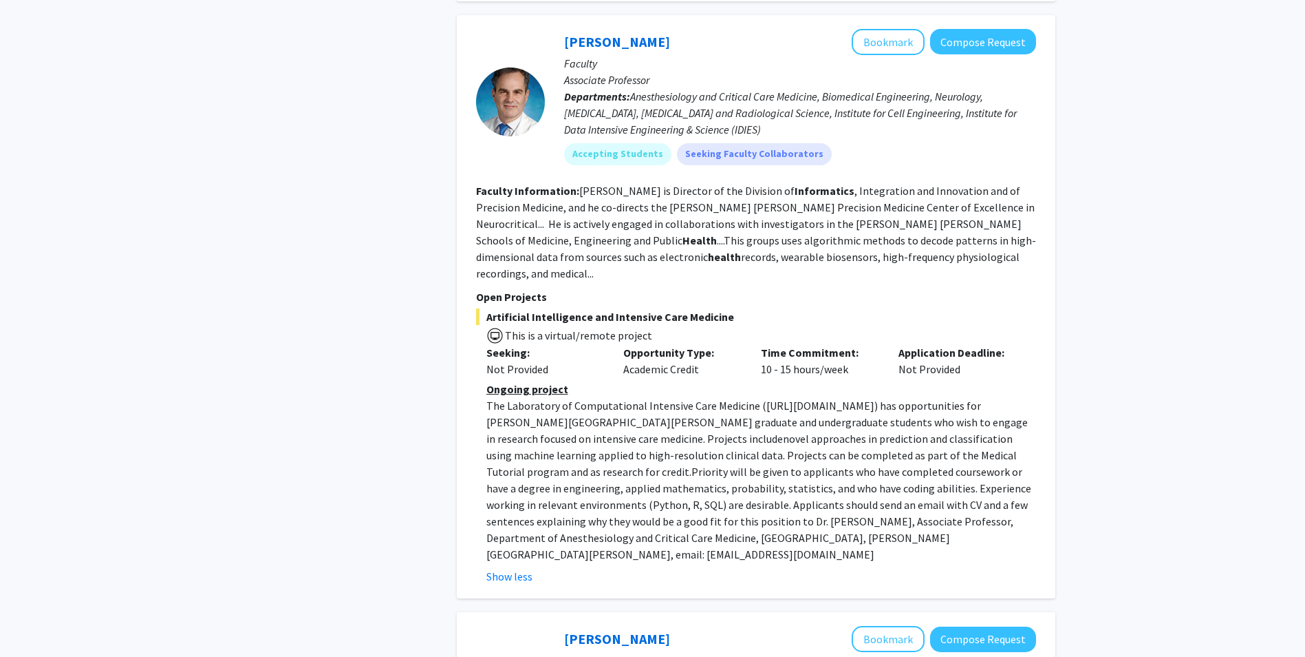
drag, startPoint x: 543, startPoint y: 437, endPoint x: 680, endPoint y: 493, distance: 147.9
click at [680, 493] on p "The Laboratory of Computational Intensive Care Medicine ( [URL][DOMAIN_NAME] ) …" at bounding box center [762, 479] width 550 height 165
click at [611, 46] on link "[PERSON_NAME]" at bounding box center [617, 41] width 106 height 17
